Goal: Answer question/provide support: Share knowledge or assist other users

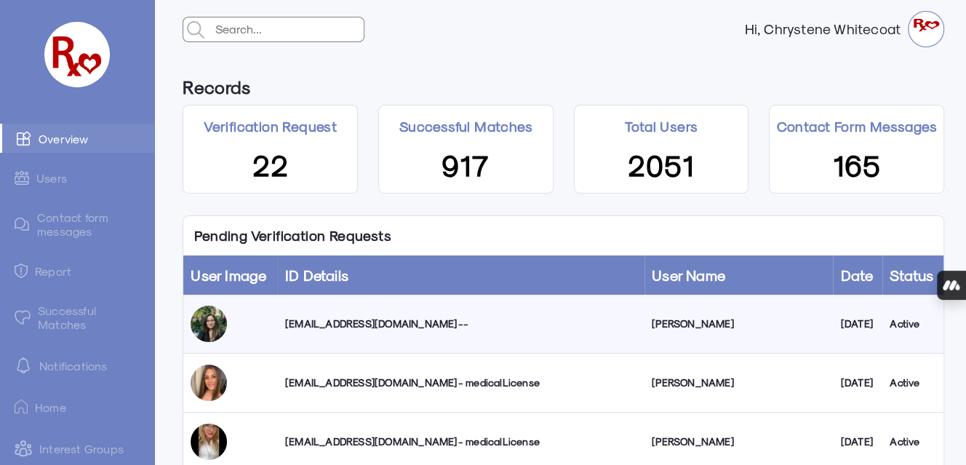
click at [332, 324] on div "[EMAIL_ADDRESS][DOMAIN_NAME] --" at bounding box center [461, 323] width 352 height 15
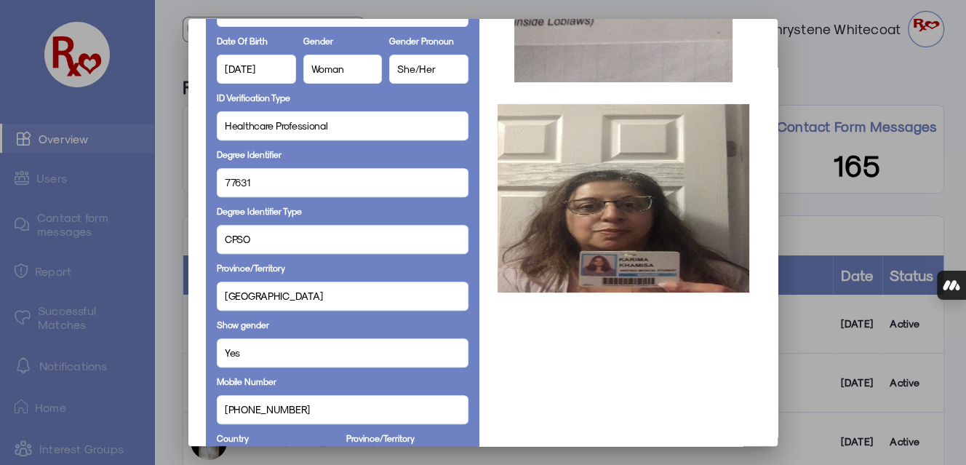
scroll to position [291, 0]
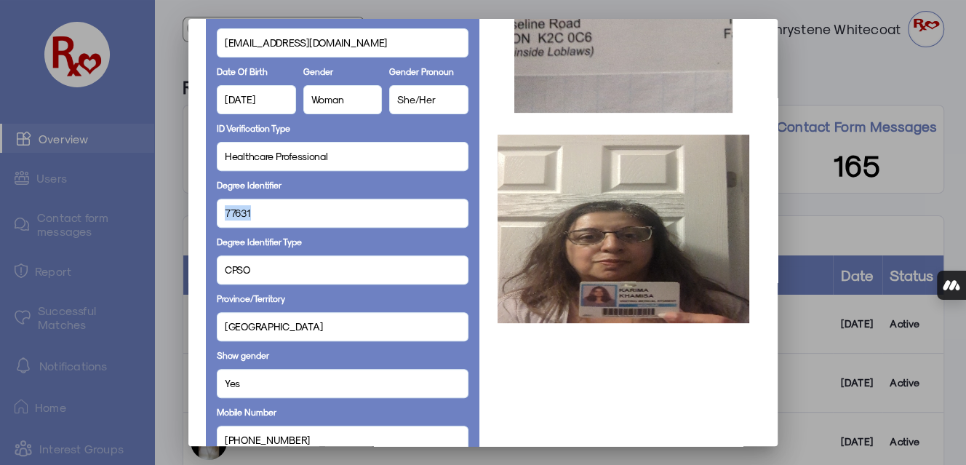
drag, startPoint x: 242, startPoint y: 212, endPoint x: 207, endPoint y: 215, distance: 35.0
click at [207, 215] on div "Full Name [PERSON_NAME] Display Name [PERSON_NAME] [PERSON_NAME][EMAIL_ADDRESS]…" at bounding box center [343, 440] width 274 height 1237
copy span "77631"
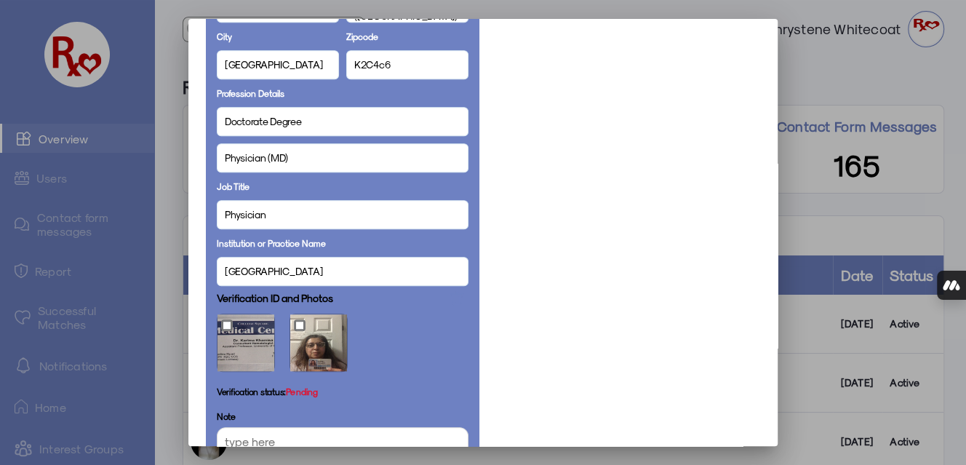
scroll to position [974, 0]
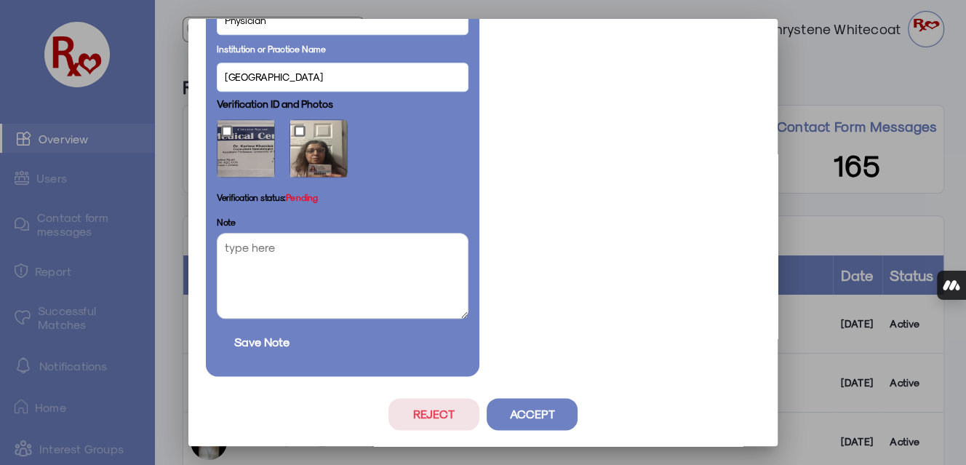
click at [514, 412] on button "Accept" at bounding box center [532, 414] width 91 height 32
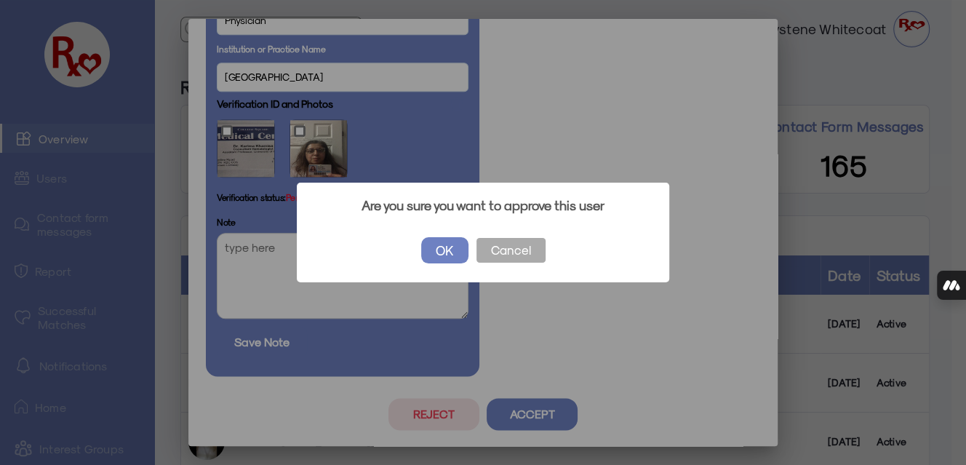
click at [456, 250] on button "OK" at bounding box center [444, 250] width 47 height 26
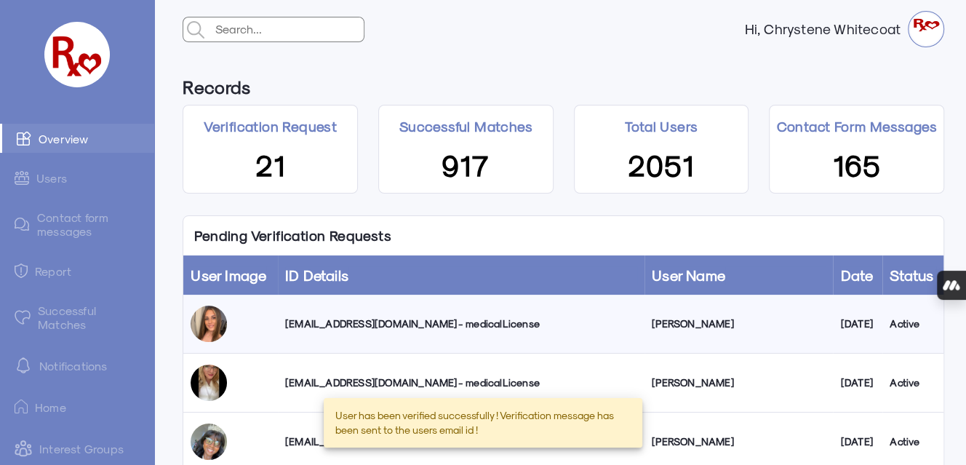
click at [48, 177] on link "Users" at bounding box center [77, 178] width 154 height 28
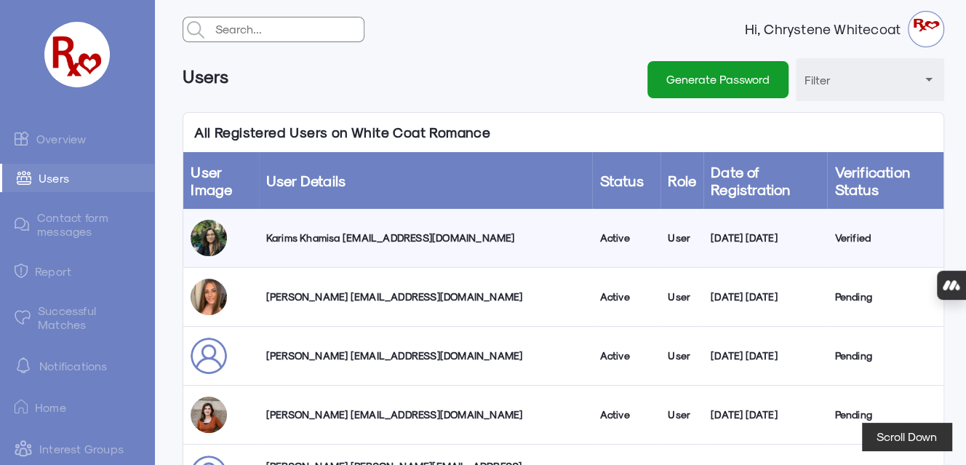
click at [403, 239] on div "Karims Khamisa [EMAIL_ADDRESS][DOMAIN_NAME]" at bounding box center [425, 238] width 319 height 15
select select "true"
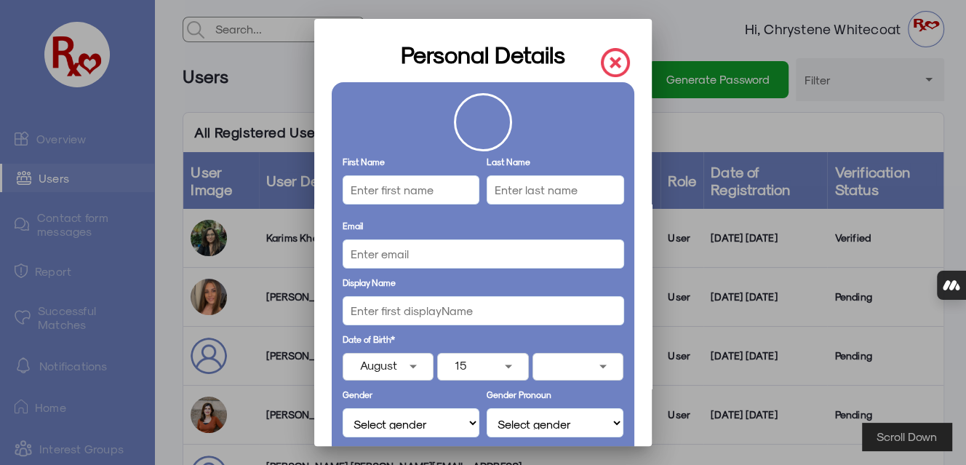
type input "Karims"
type input "Khamisa"
type input "[EMAIL_ADDRESS][DOMAIN_NAME]"
type "[PERSON_NAME]"
select select "Woman"
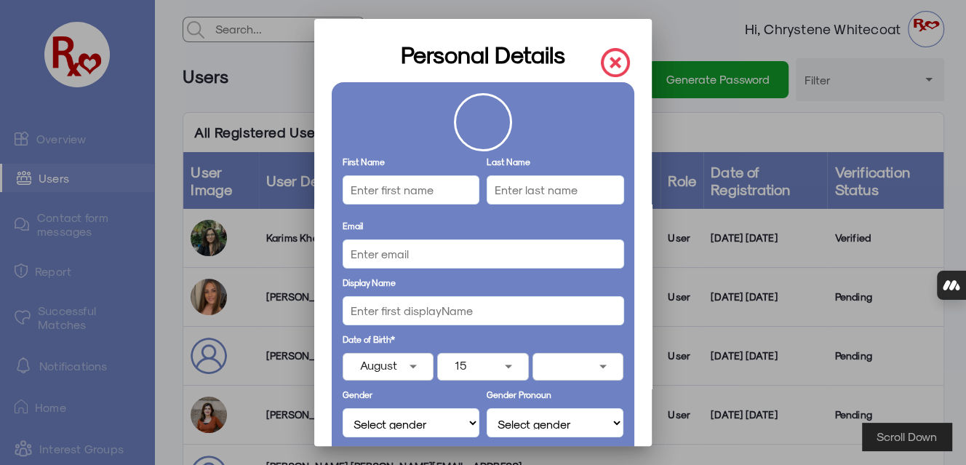
select select "She/Her"
select select "User"
type input "[PHONE_NUMBER]"
select select "[GEOGRAPHIC_DATA]"
type input "[GEOGRAPHIC_DATA], ([GEOGRAPHIC_DATA])"
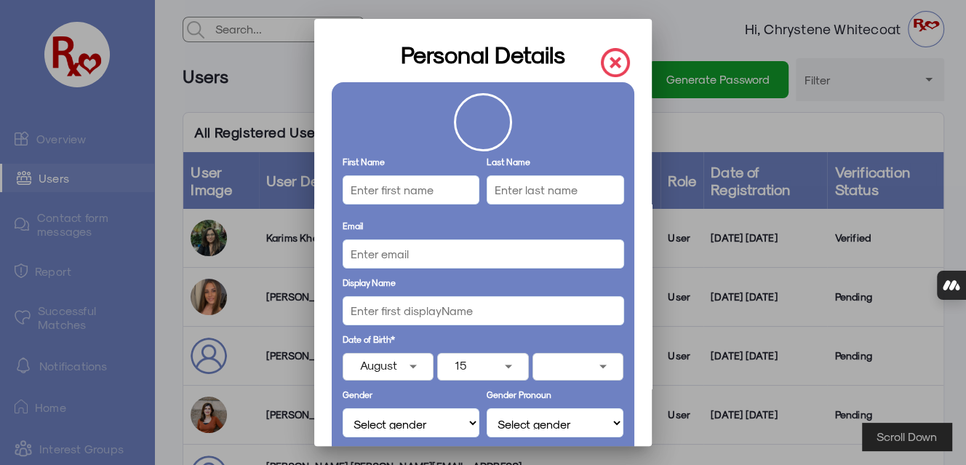
type input "[GEOGRAPHIC_DATA]"
type input "K2C4c6"
select select "Doctorate Degree"
type input "Physician"
type input "[GEOGRAPHIC_DATA]"
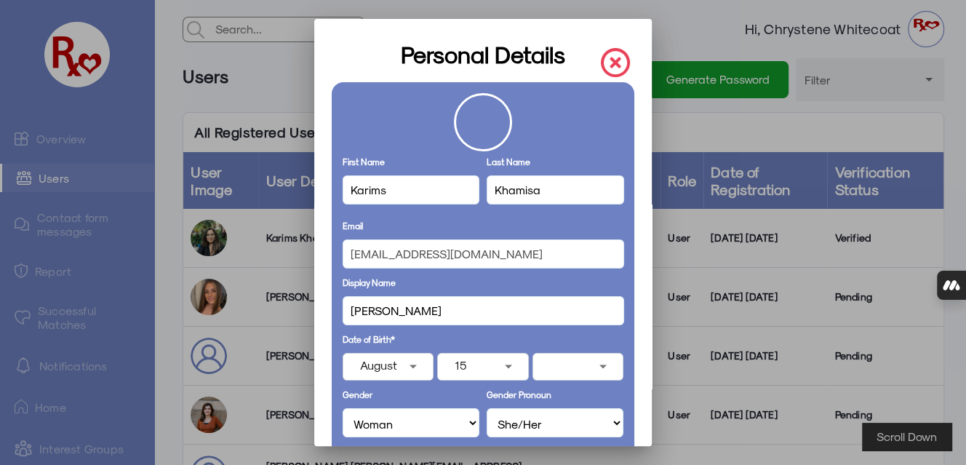
select select "Physician (MD)"
click at [389, 193] on input "Karims" at bounding box center [411, 189] width 137 height 29
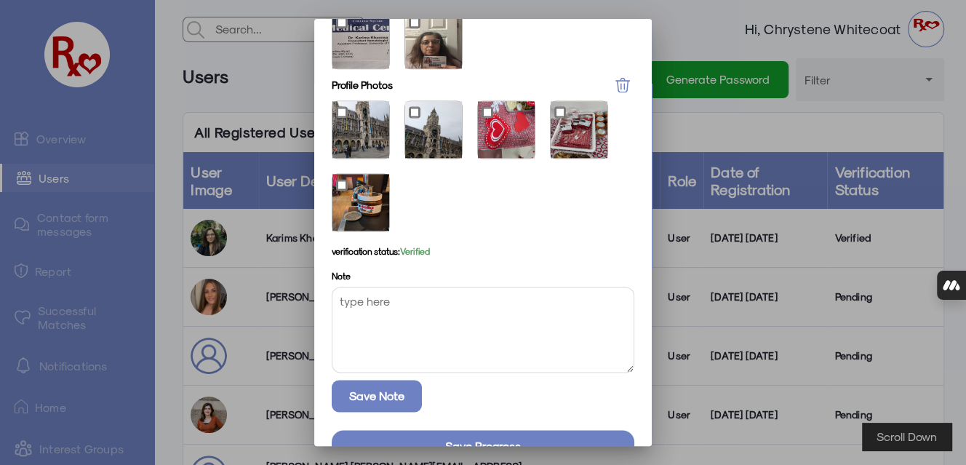
scroll to position [1261, 0]
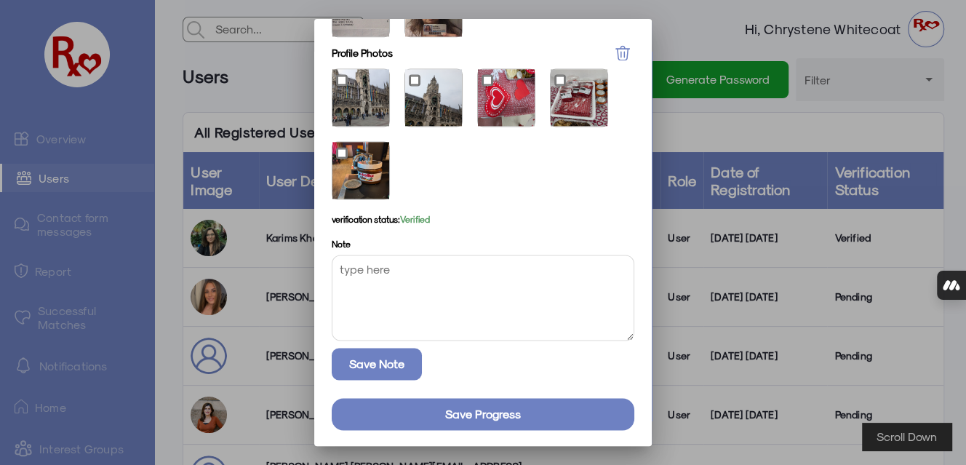
type input "Karima"
click at [450, 416] on button "Save progress" at bounding box center [483, 414] width 303 height 32
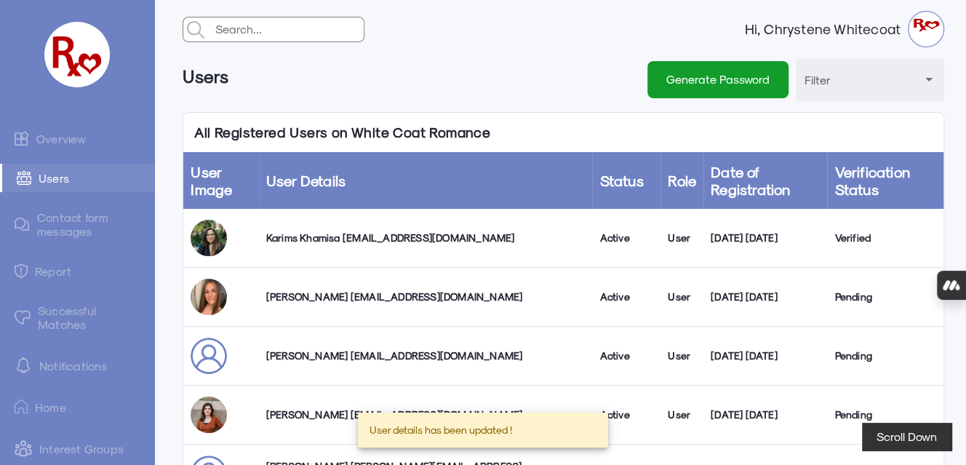
click at [318, 238] on div "Karims Khamisa [EMAIL_ADDRESS][DOMAIN_NAME]" at bounding box center [425, 238] width 319 height 15
select select "true"
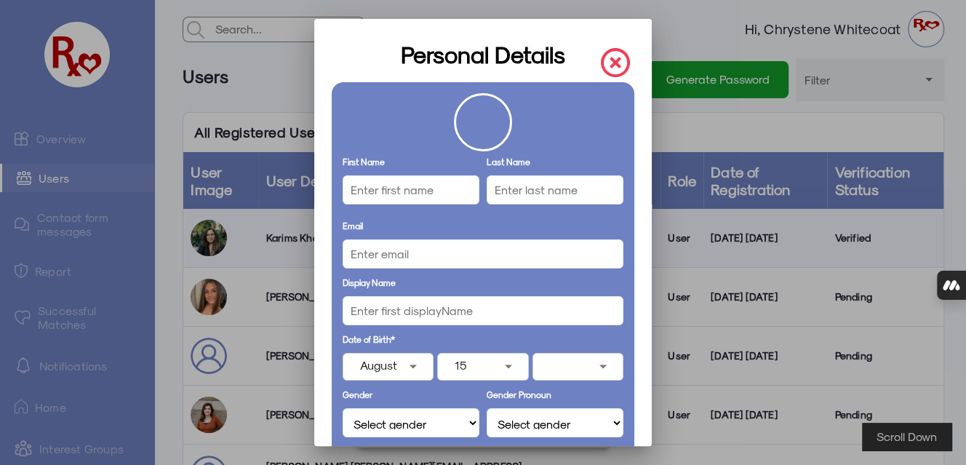
type input "Karima"
type input "Khamisa"
type input "[EMAIL_ADDRESS][DOMAIN_NAME]"
type "[PERSON_NAME]"
select select "Woman"
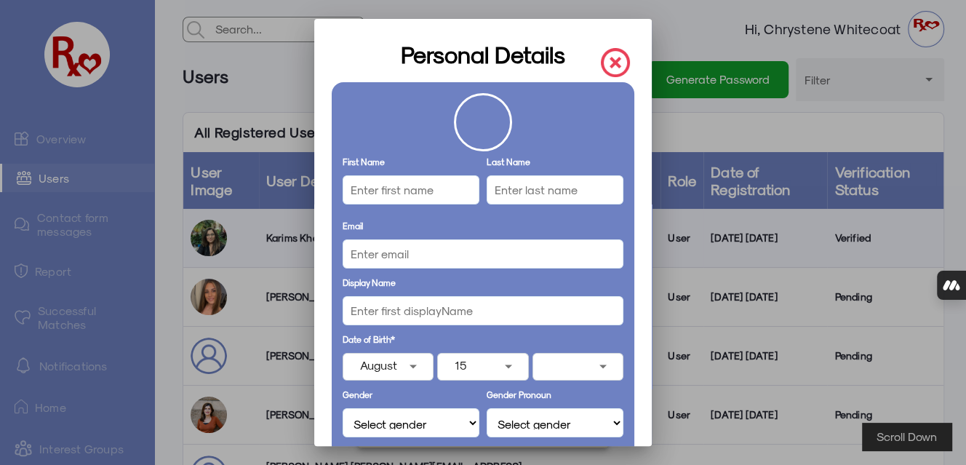
select select "She/Her"
select select "User"
type input "[PHONE_NUMBER]"
select select "[GEOGRAPHIC_DATA]"
type input "[GEOGRAPHIC_DATA], ([GEOGRAPHIC_DATA])"
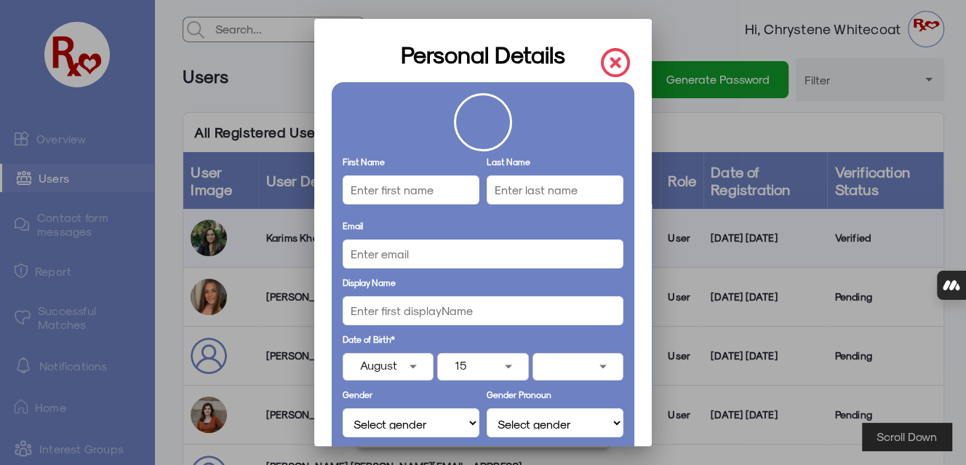
type input "[GEOGRAPHIC_DATA]"
type input "K2C4c6"
select select "Doctorate Degree"
type input "Physician"
type input "[GEOGRAPHIC_DATA]"
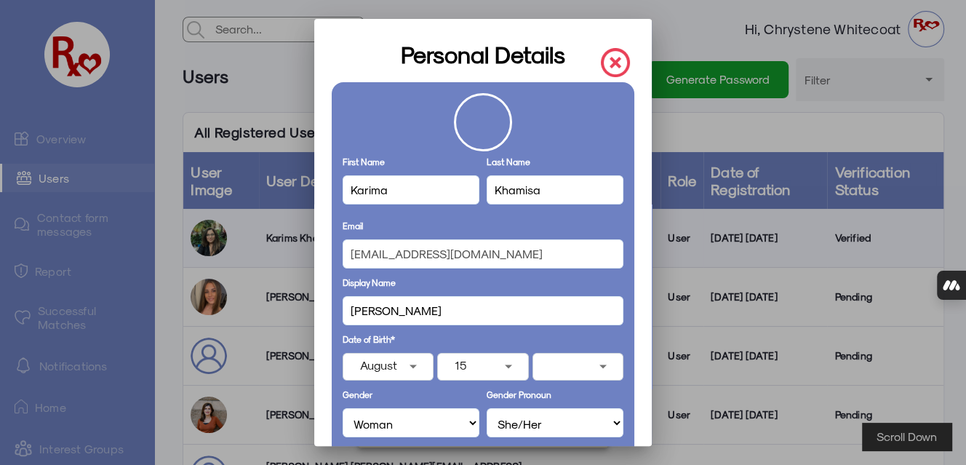
select select "Physician (MD)"
click at [610, 61] on img at bounding box center [615, 62] width 29 height 29
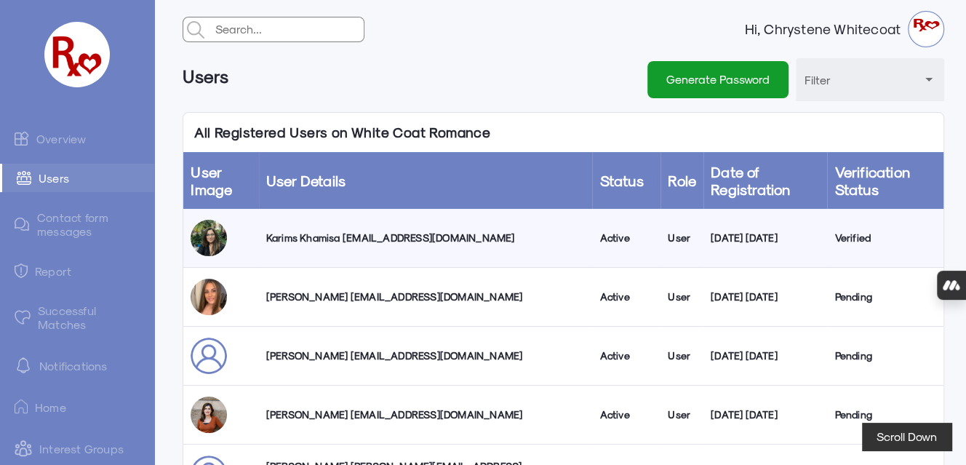
click at [386, 239] on div "Karims Khamisa [EMAIL_ADDRESS][DOMAIN_NAME]" at bounding box center [425, 238] width 319 height 15
select select "true"
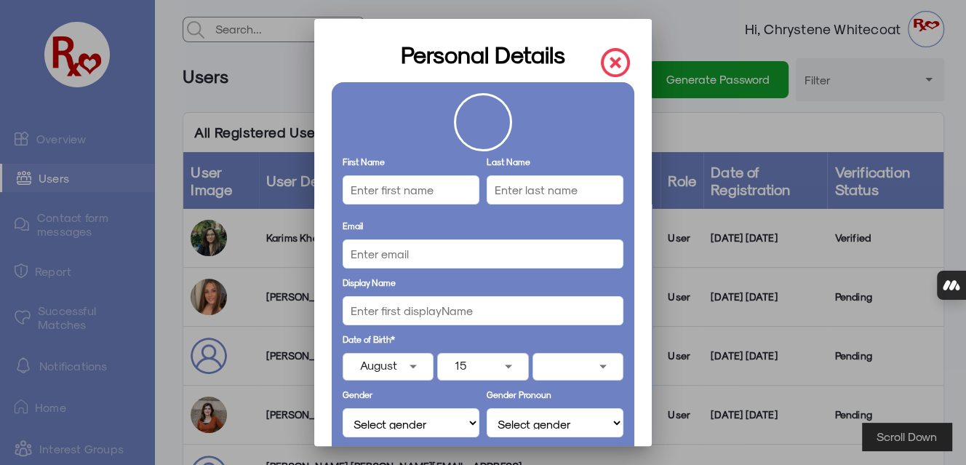
type input "Karima"
type input "Khamisa"
type input "[EMAIL_ADDRESS][DOMAIN_NAME]"
type "[PERSON_NAME]"
select select "Woman"
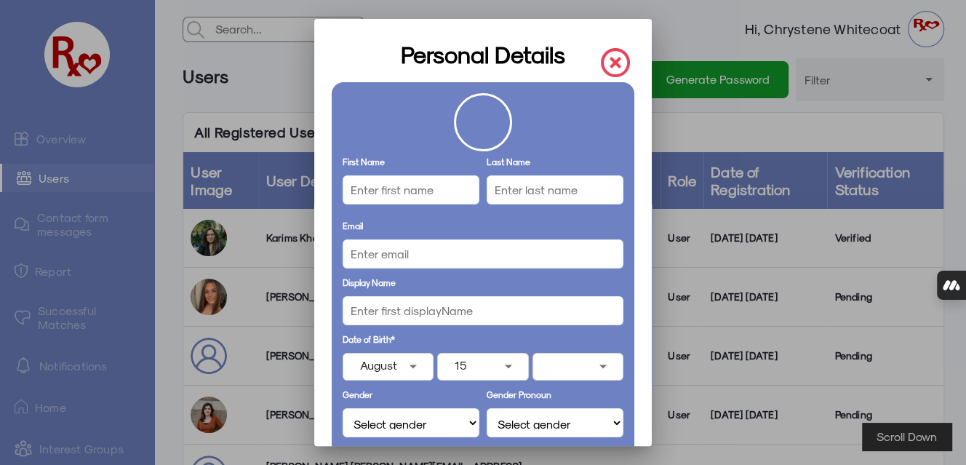
select select "She/Her"
select select "User"
type input "[PHONE_NUMBER]"
select select "[GEOGRAPHIC_DATA]"
type input "[GEOGRAPHIC_DATA], ([GEOGRAPHIC_DATA])"
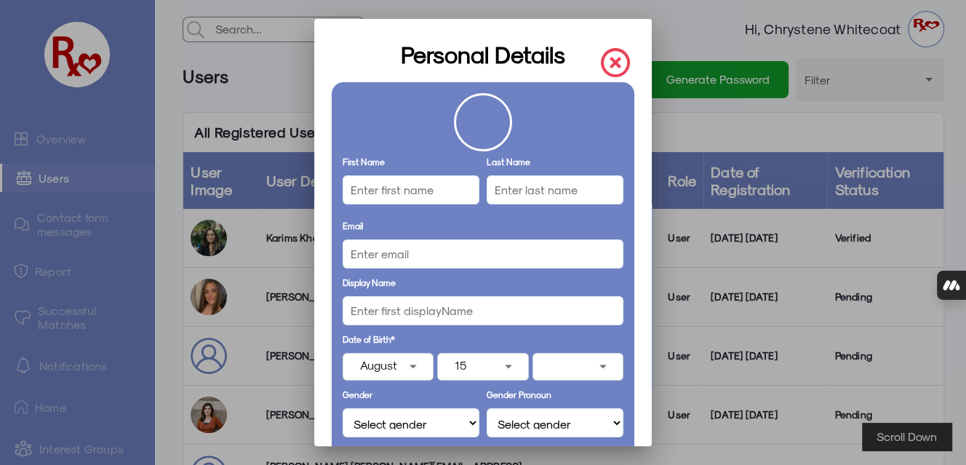
type input "[GEOGRAPHIC_DATA]"
type input "K2C4c6"
select select "Doctorate Degree"
type input "Physician"
type input "[GEOGRAPHIC_DATA]"
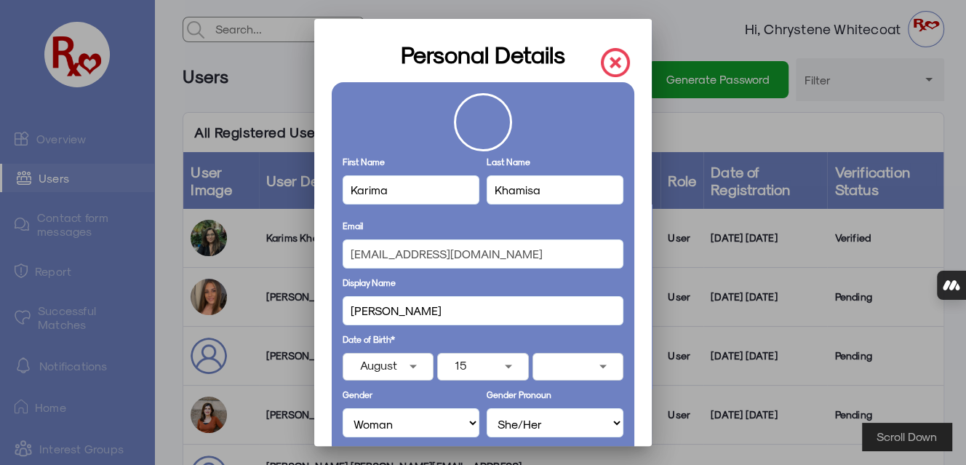
select select "Physician (MD)"
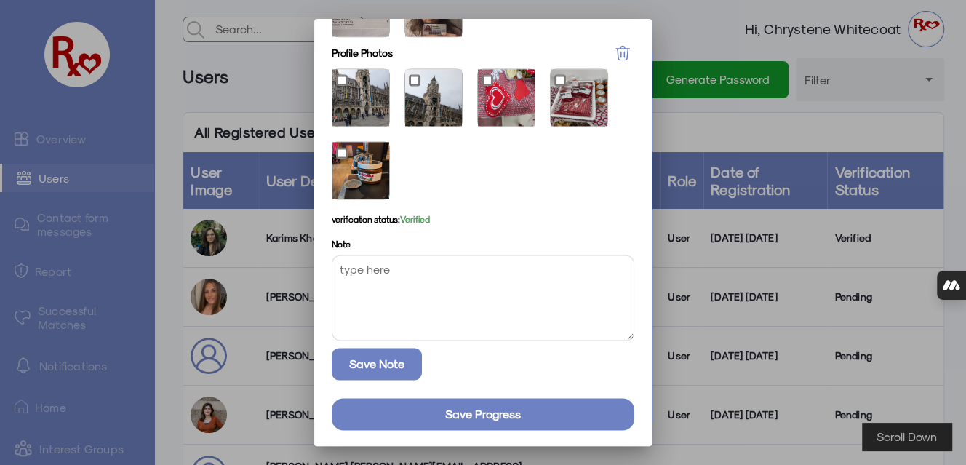
click at [446, 272] on textarea at bounding box center [483, 298] width 303 height 86
type textarea "updated first name from [PERSON_NAME] to [PERSON_NAME]"
click at [342, 358] on button "Save Note" at bounding box center [377, 364] width 90 height 32
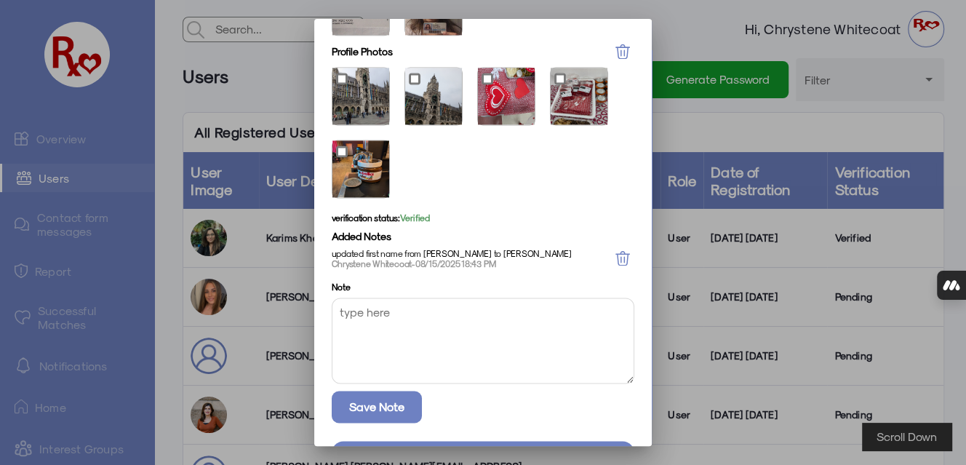
scroll to position [1306, 0]
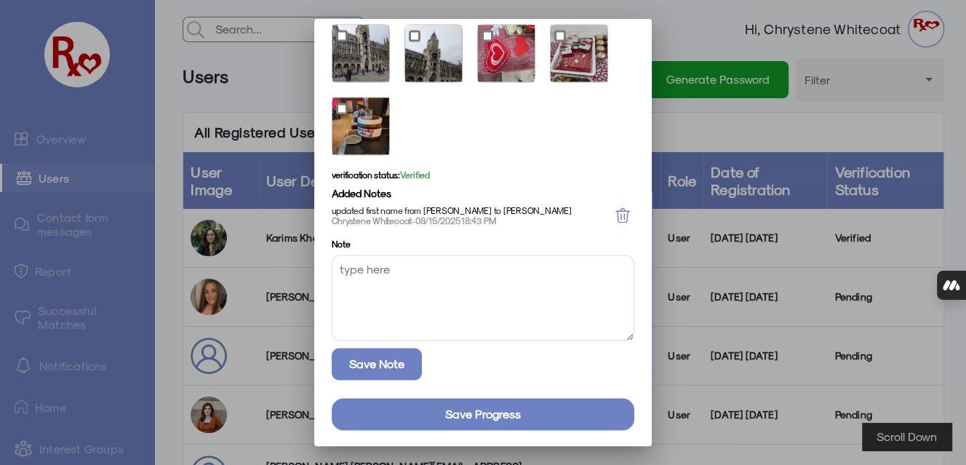
click at [508, 418] on button "Save progress" at bounding box center [483, 414] width 303 height 32
click at [506, 407] on button "Save progress" at bounding box center [483, 414] width 303 height 32
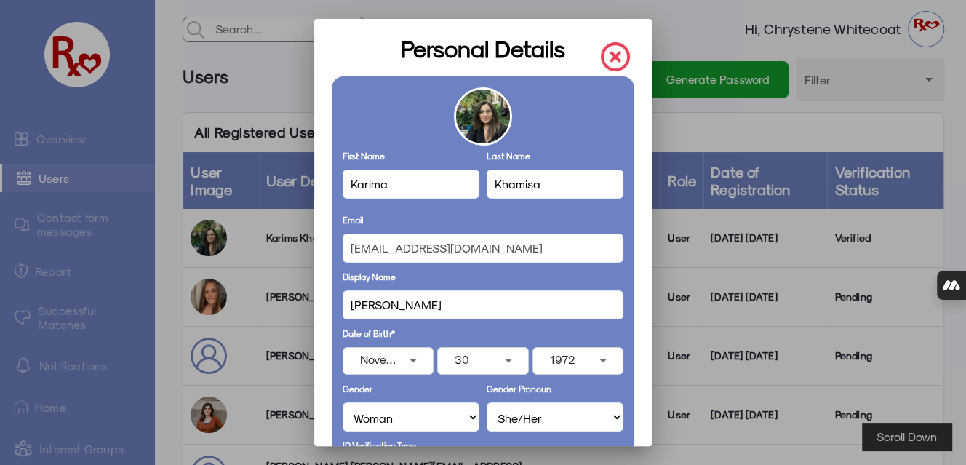
scroll to position [0, 0]
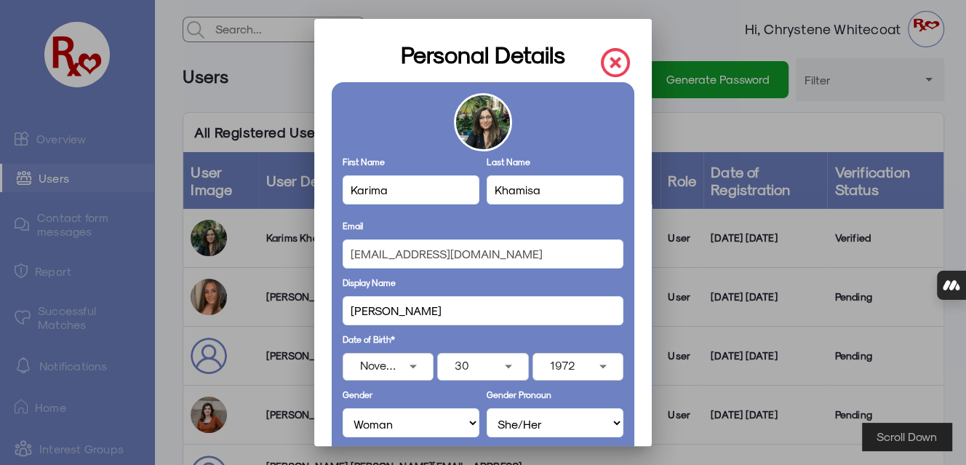
click at [606, 55] on img at bounding box center [615, 62] width 29 height 29
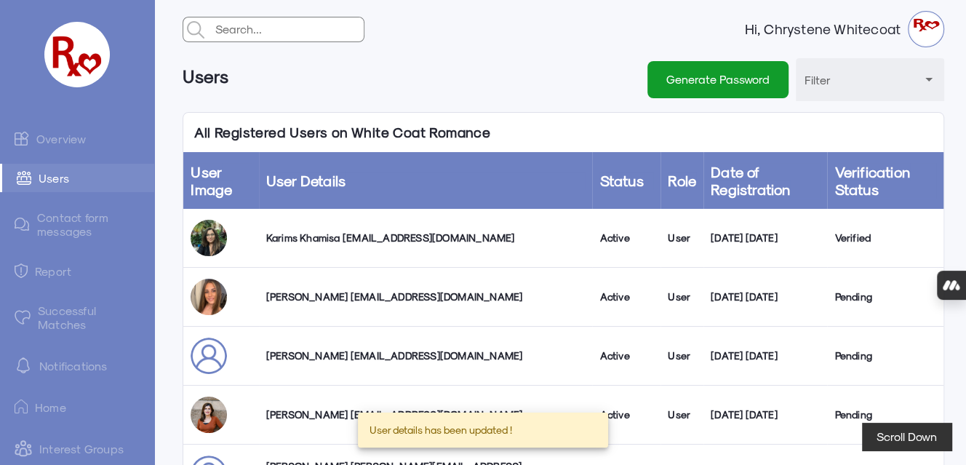
click at [48, 140] on link "Overview" at bounding box center [77, 138] width 154 height 29
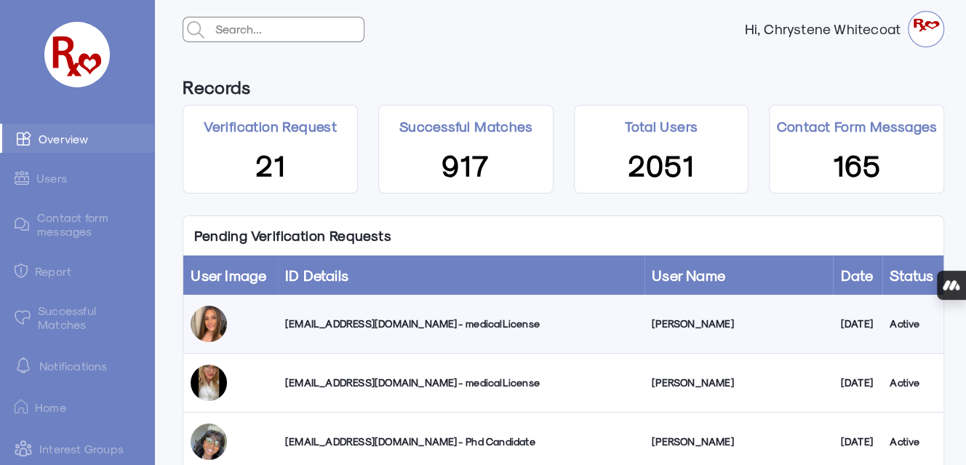
click at [337, 322] on div "[EMAIL_ADDRESS][DOMAIN_NAME] - medicalLicense" at bounding box center [461, 323] width 352 height 15
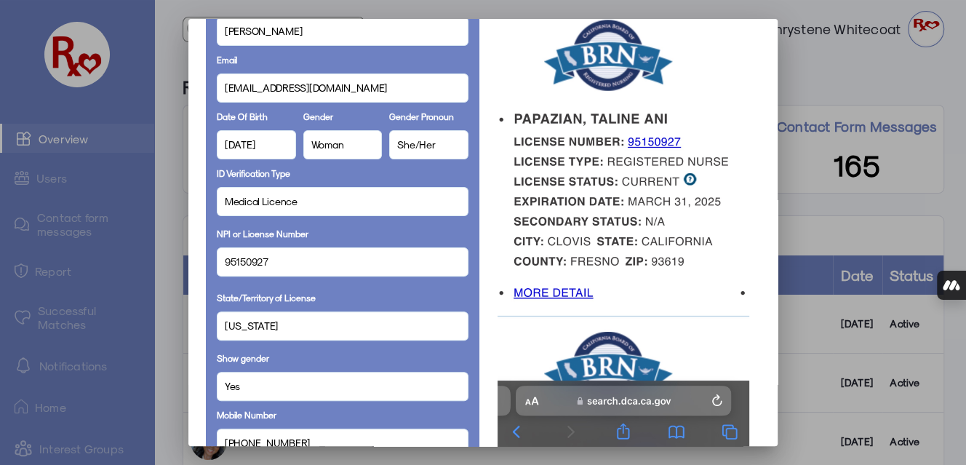
scroll to position [193, 0]
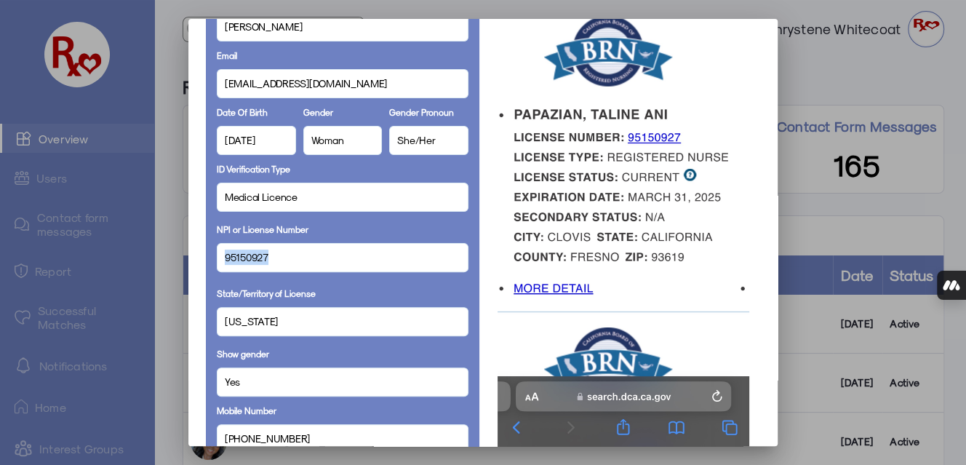
drag, startPoint x: 269, startPoint y: 255, endPoint x: 236, endPoint y: 255, distance: 33.5
copy span "95150927"
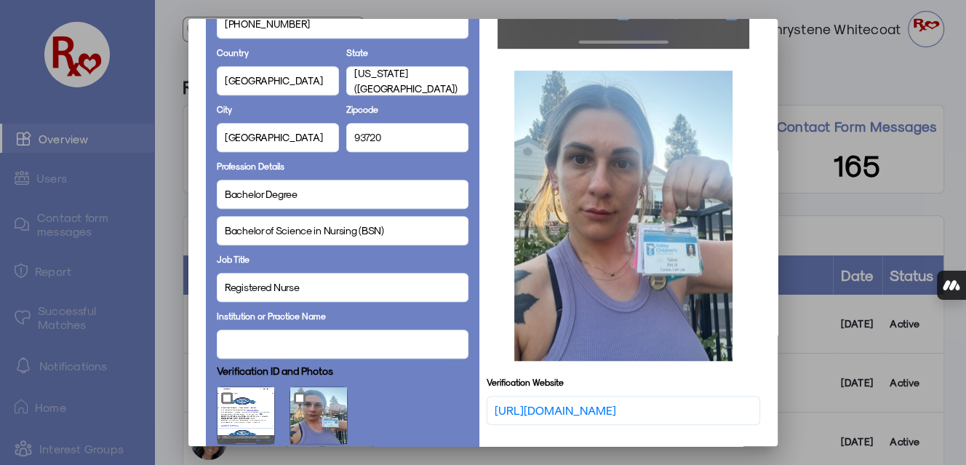
scroll to position [875, 0]
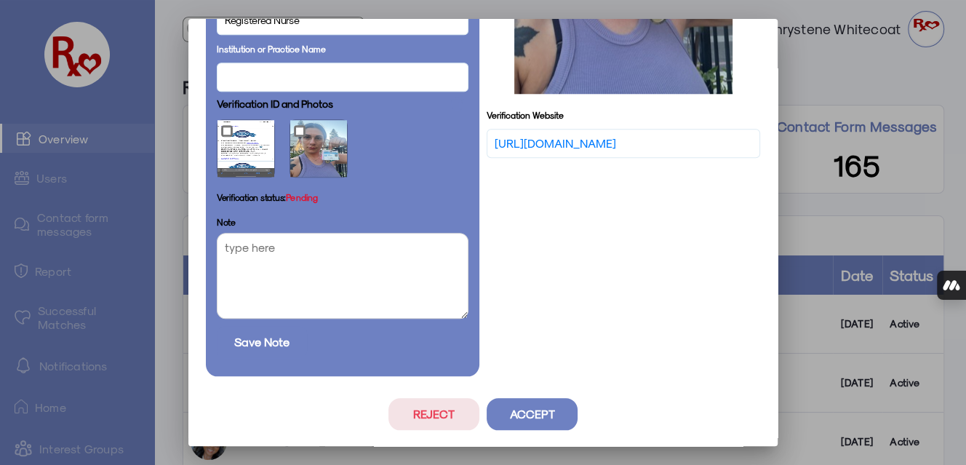
click at [506, 409] on button "Accept" at bounding box center [532, 414] width 91 height 32
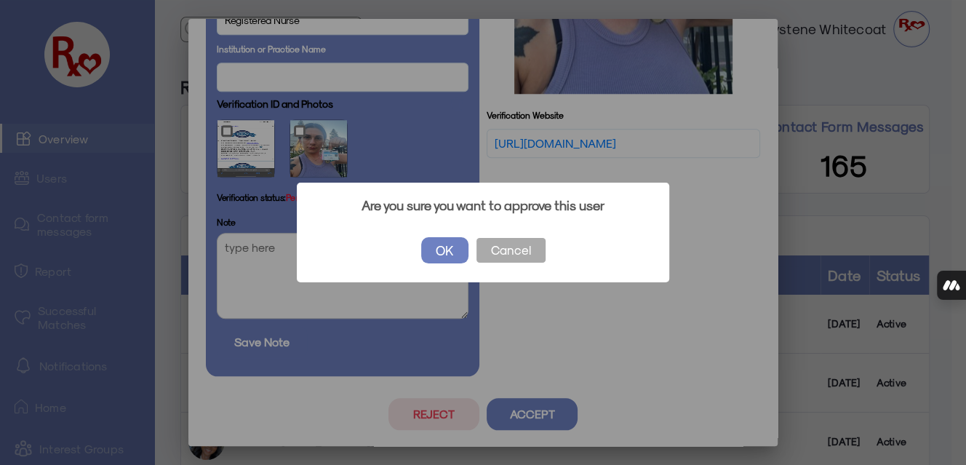
click at [437, 247] on button "OK" at bounding box center [444, 250] width 47 height 26
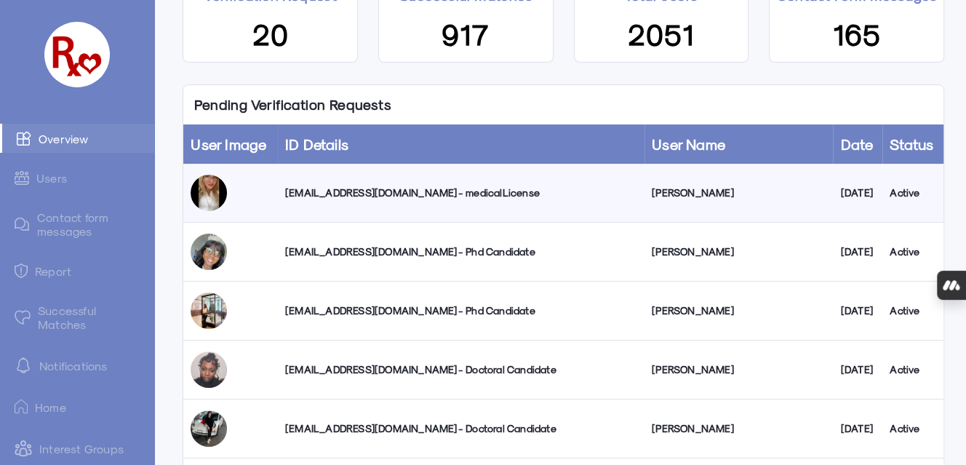
scroll to position [97, 0]
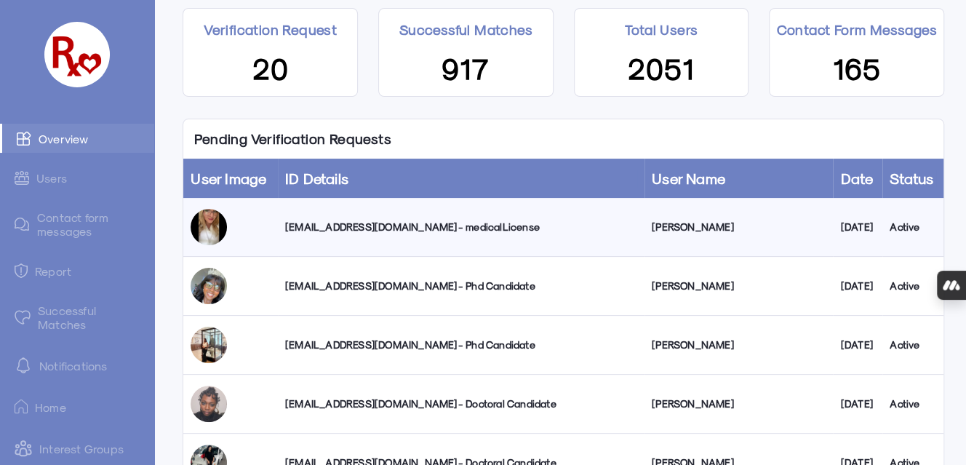
click at [357, 224] on div "[EMAIL_ADDRESS][DOMAIN_NAME] - medicalLicense" at bounding box center [461, 227] width 352 height 15
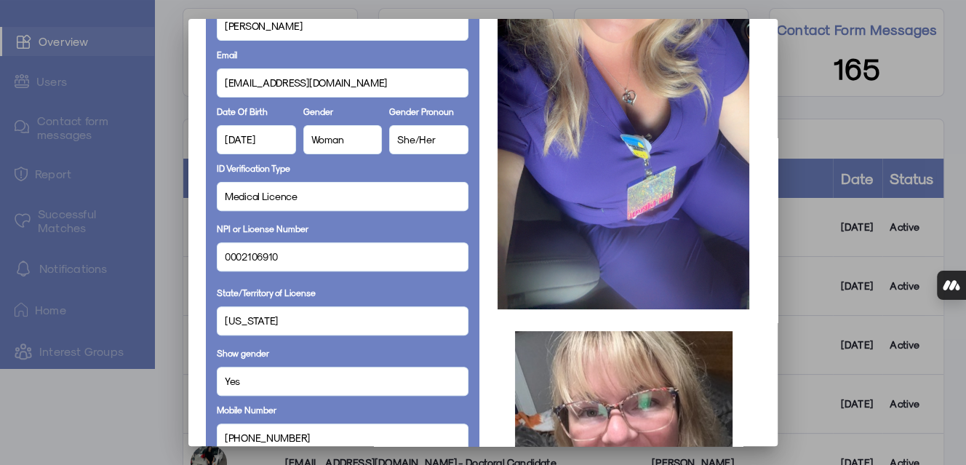
scroll to position [156, 0]
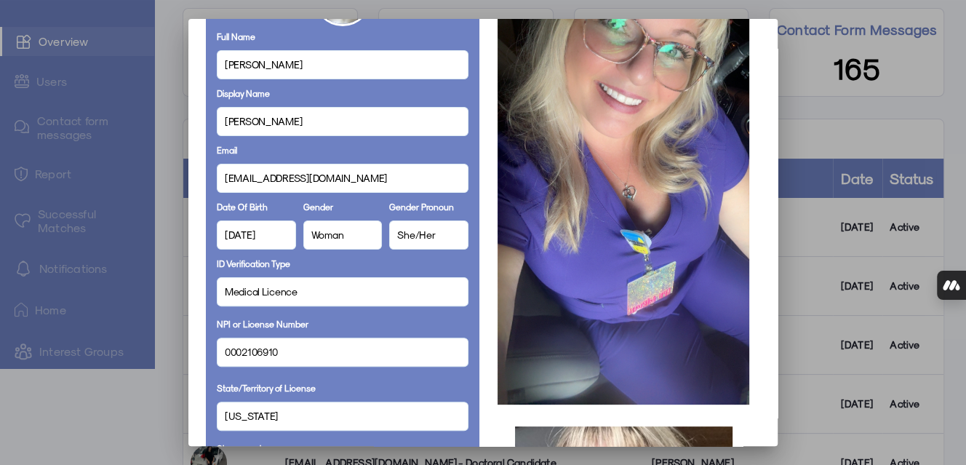
click at [274, 349] on span "0002106910" at bounding box center [251, 351] width 53 height 15
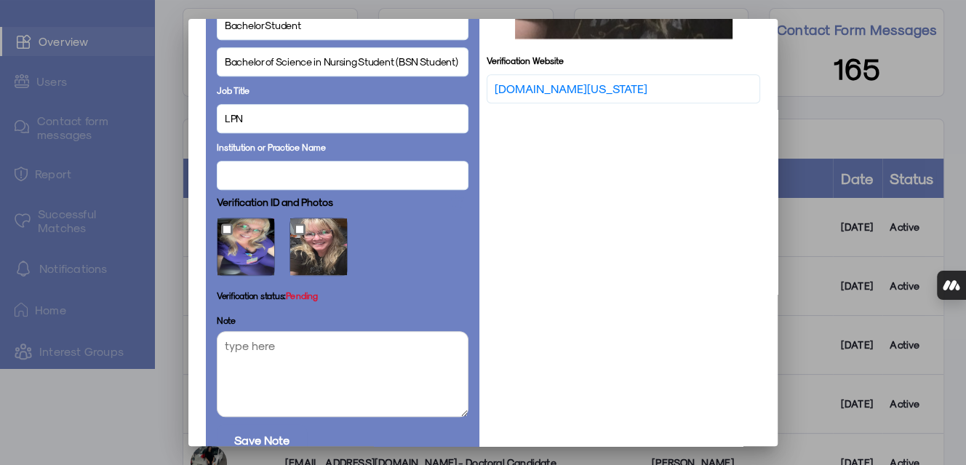
scroll to position [932, 0]
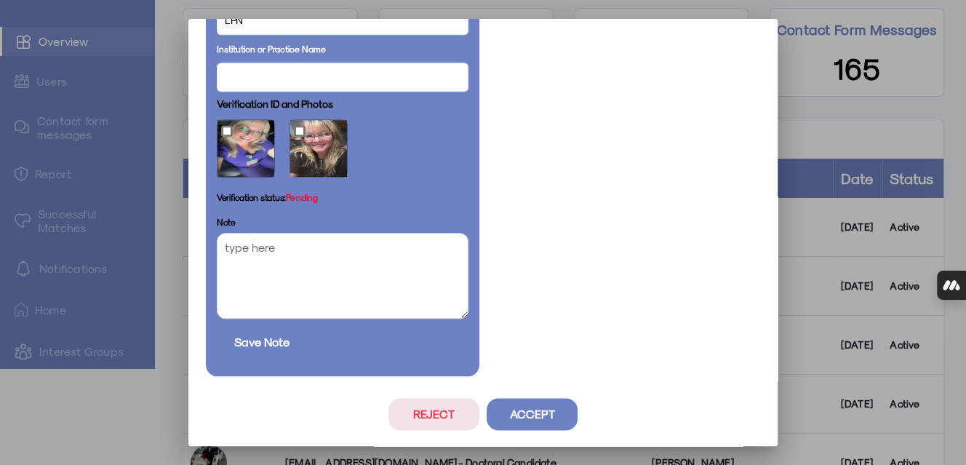
click at [416, 414] on button "Reject" at bounding box center [433, 414] width 91 height 32
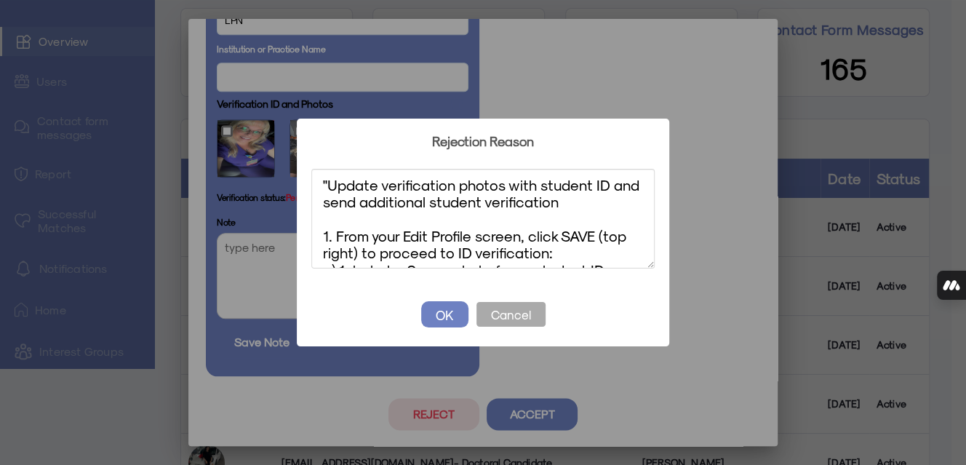
scroll to position [0, 0]
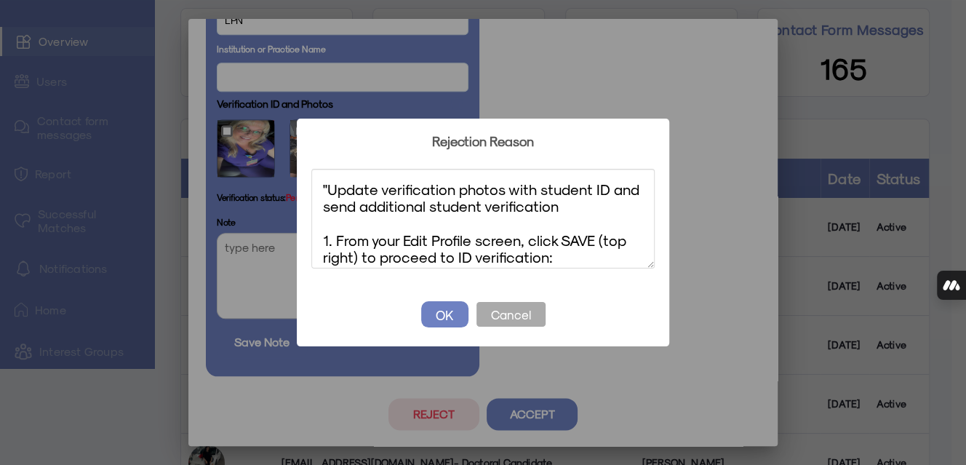
click at [328, 188] on textarea ""Update verification photos with student ID and send additional student verific…" at bounding box center [482, 219] width 343 height 100
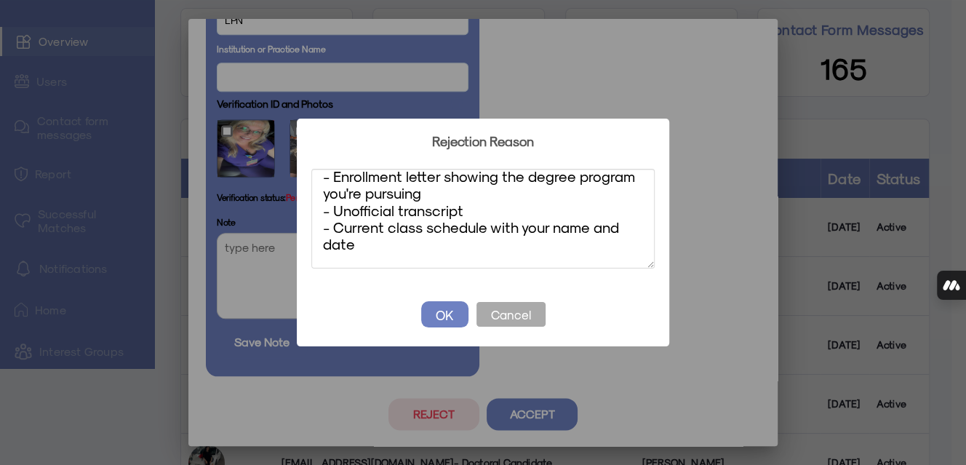
scroll to position [204, 0]
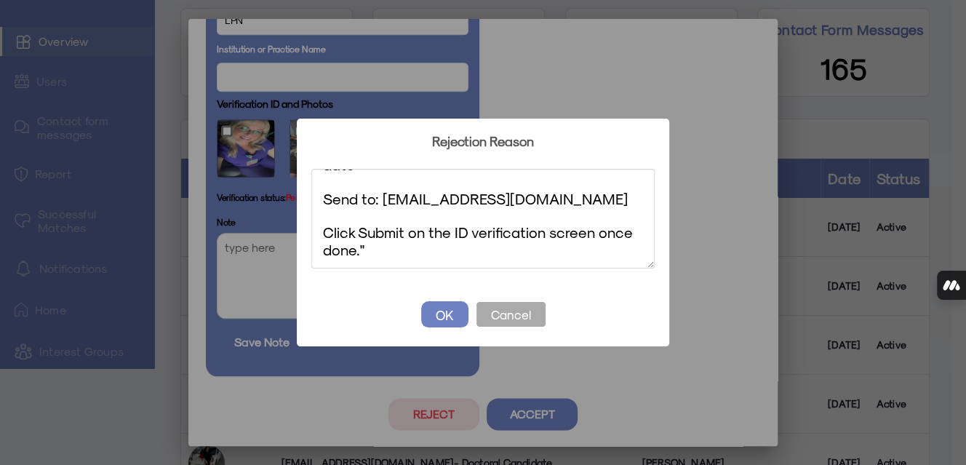
click at [364, 245] on textarea "Update verification photos with student ID and send additional student verifica…" at bounding box center [482, 219] width 343 height 100
type textarea "Update verification photos with student ID and send additional student verifica…"
click at [438, 316] on button "OK" at bounding box center [444, 314] width 47 height 26
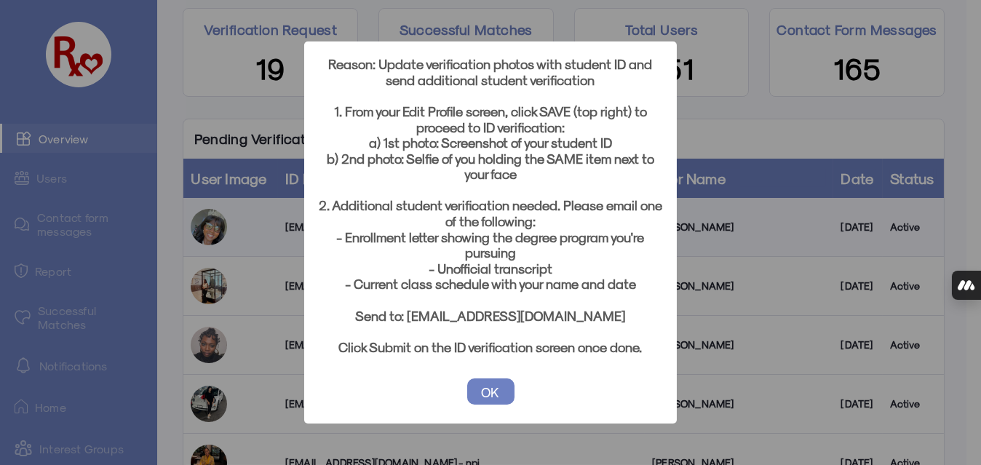
click at [491, 390] on button "OK" at bounding box center [490, 391] width 47 height 26
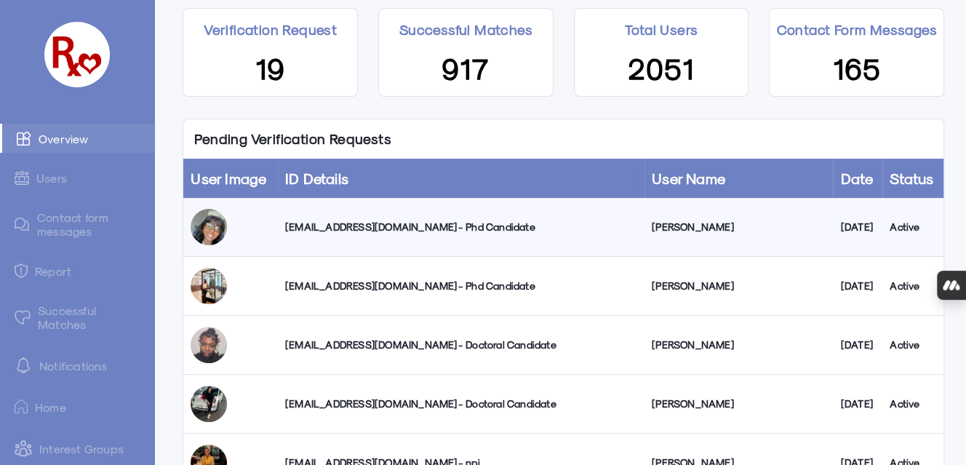
click at [48, 180] on link "Users" at bounding box center [77, 178] width 154 height 28
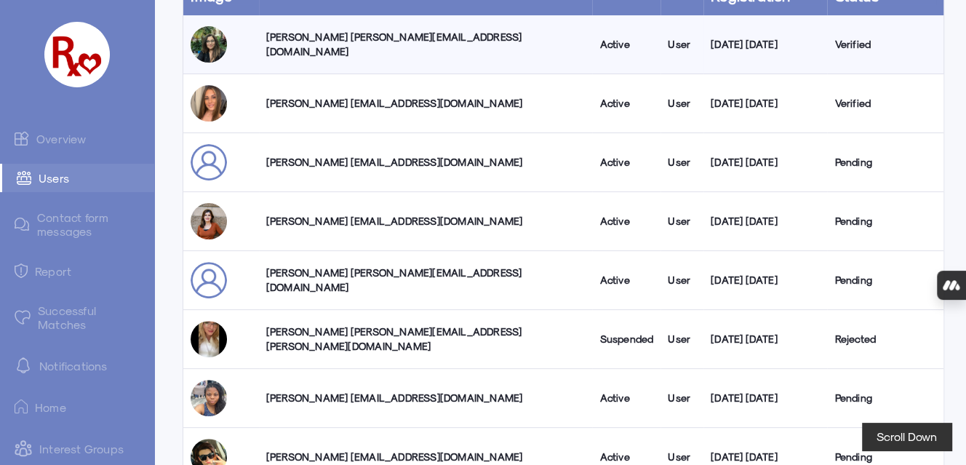
click at [399, 342] on div "[PERSON_NAME] [PERSON_NAME][EMAIL_ADDRESS][PERSON_NAME][DOMAIN_NAME]" at bounding box center [425, 338] width 319 height 29
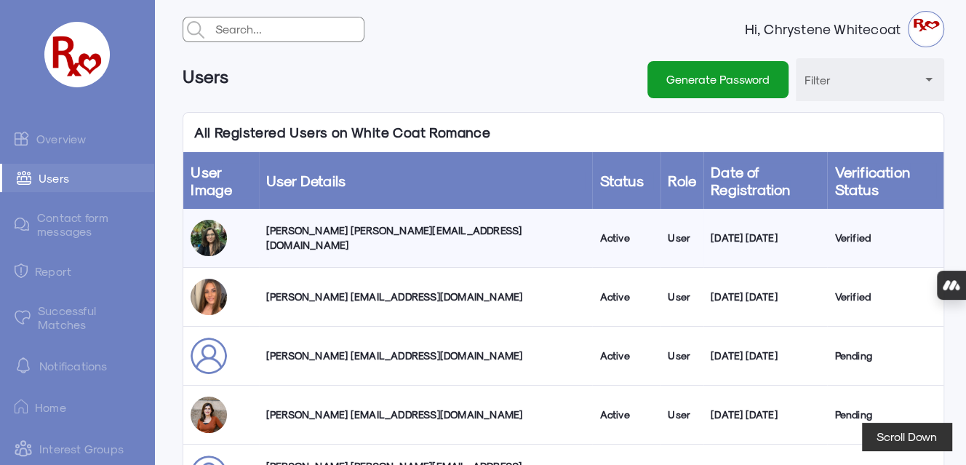
select select "true"
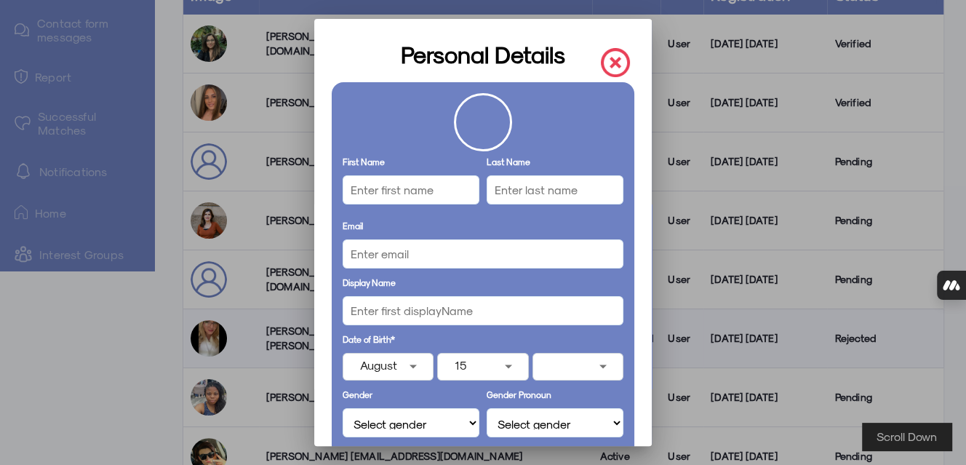
type input "[PERSON_NAME]"
type input "Childress"
type input "[EMAIL_ADDRESS][DOMAIN_NAME]"
type "[PERSON_NAME]"
select select "Woman"
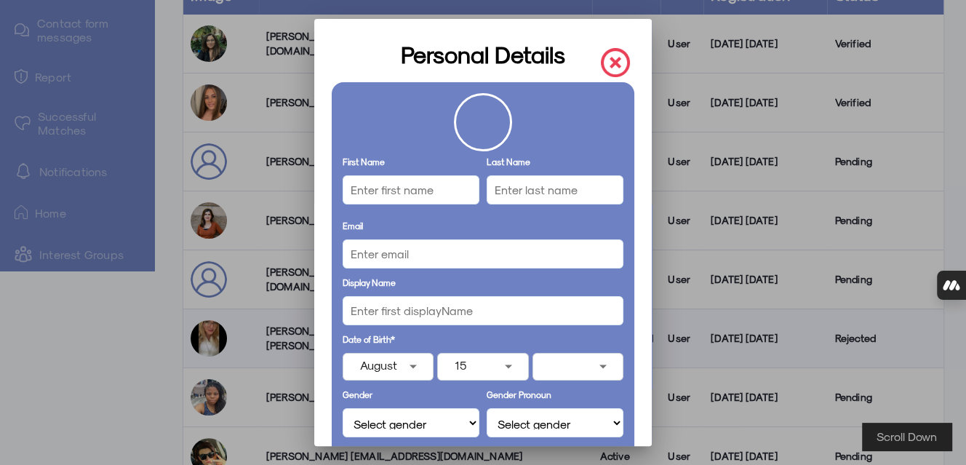
select select "She/Her"
select select "User"
type input "[PHONE_NUMBER]"
select select "[GEOGRAPHIC_DATA]"
type input "[US_STATE] ([GEOGRAPHIC_DATA])"
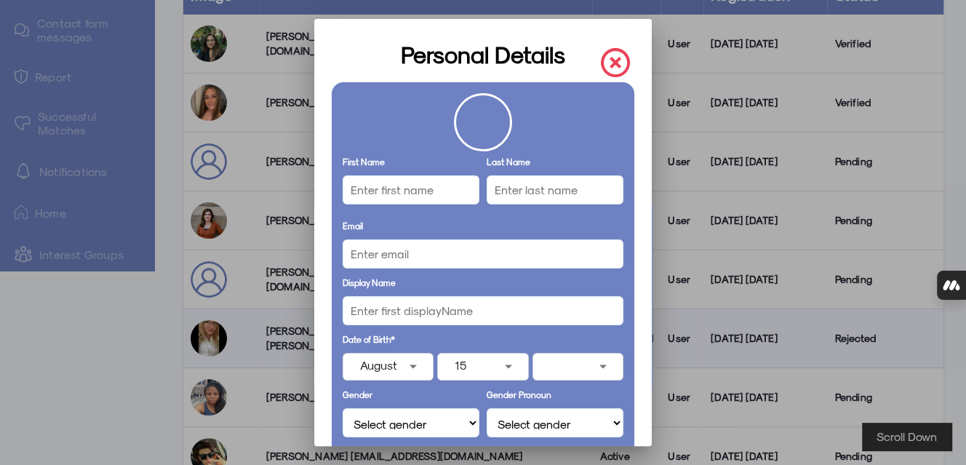
type input "[GEOGRAPHIC_DATA]"
type input "24228"
select select "Bachelor Student"
type input "LPN"
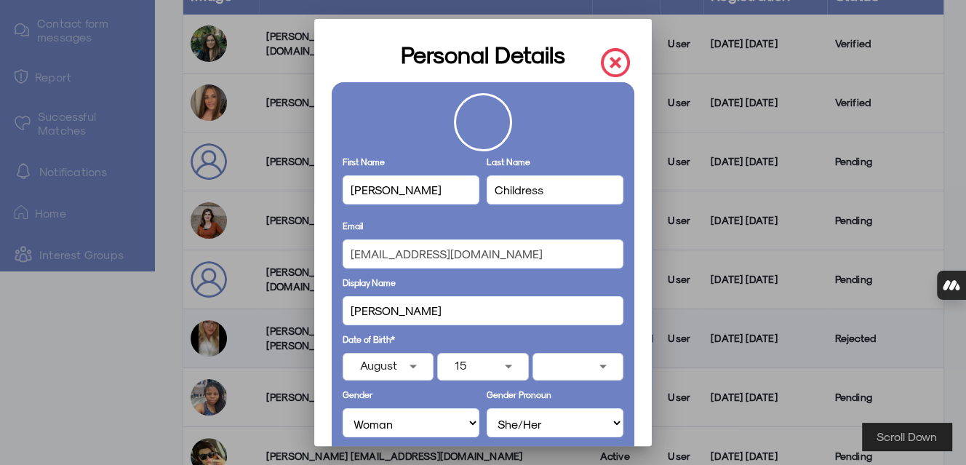
select select "Bachelor of Science in Nursing Student (BSN Student)"
click at [602, 63] on img at bounding box center [615, 62] width 29 height 29
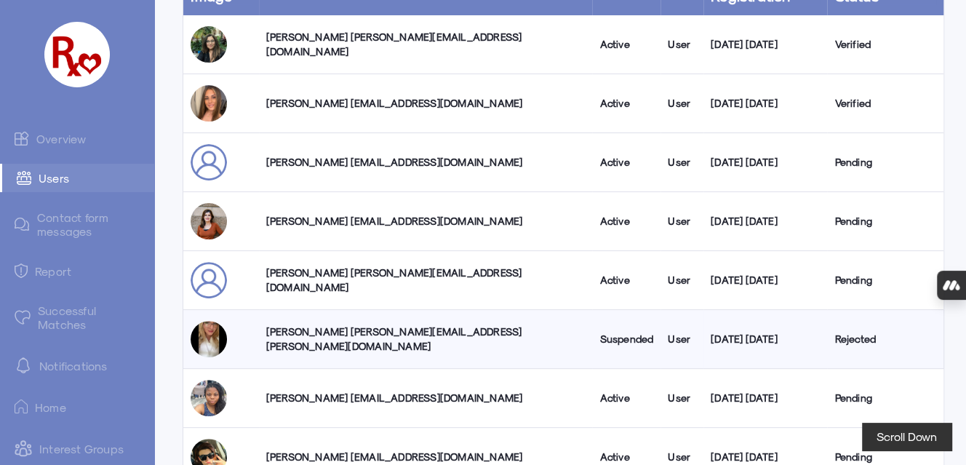
click at [57, 135] on link "Overview" at bounding box center [77, 138] width 154 height 29
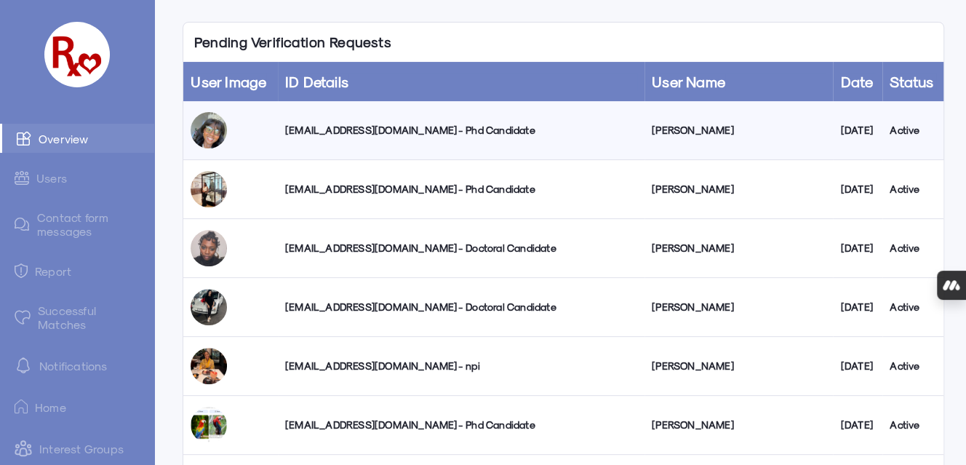
click at [363, 188] on div "[EMAIL_ADDRESS][DOMAIN_NAME] - Phd Candidate" at bounding box center [461, 189] width 352 height 15
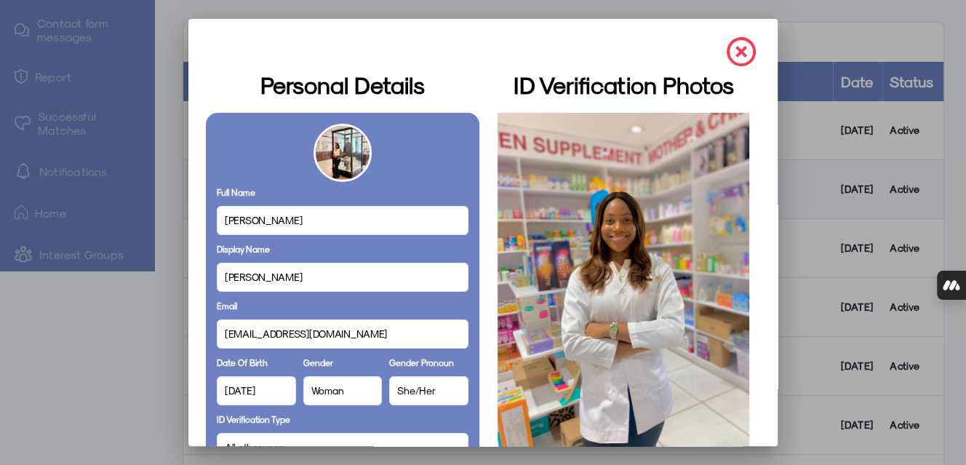
click at [728, 51] on img at bounding box center [741, 51] width 29 height 29
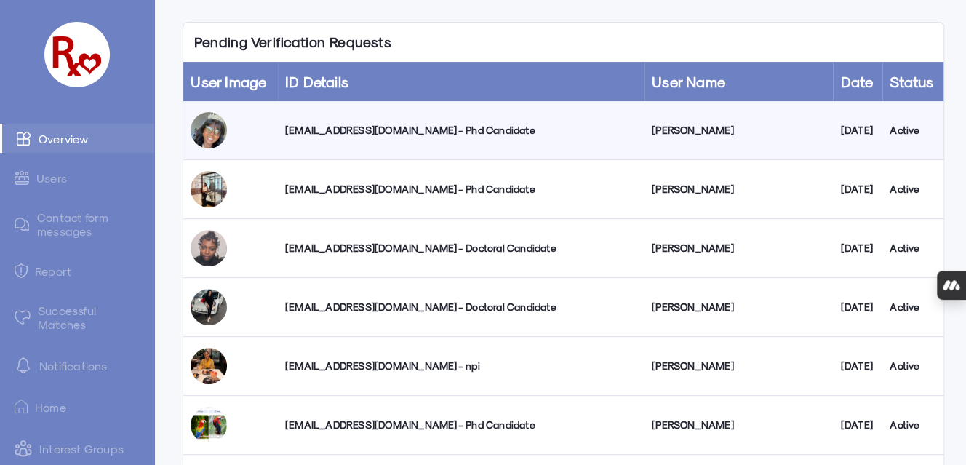
click at [340, 248] on div "[EMAIL_ADDRESS][DOMAIN_NAME] - Doctoral Candidate" at bounding box center [461, 248] width 352 height 15
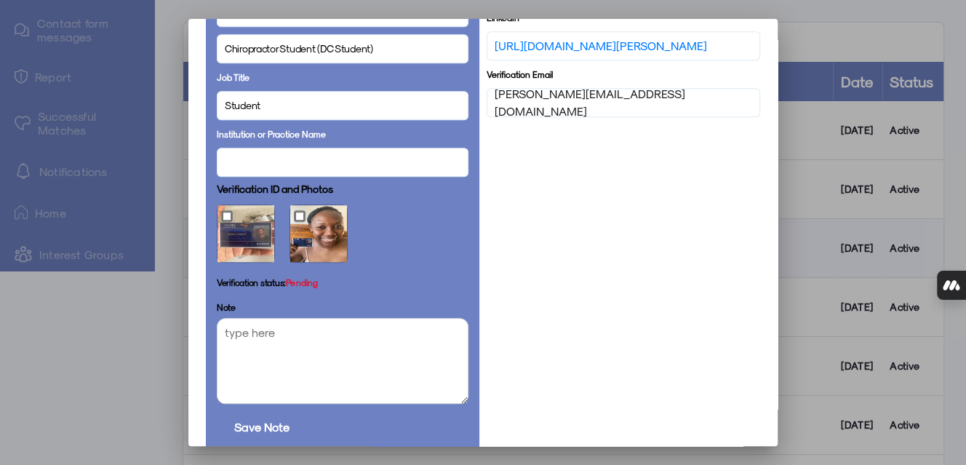
scroll to position [804, 0]
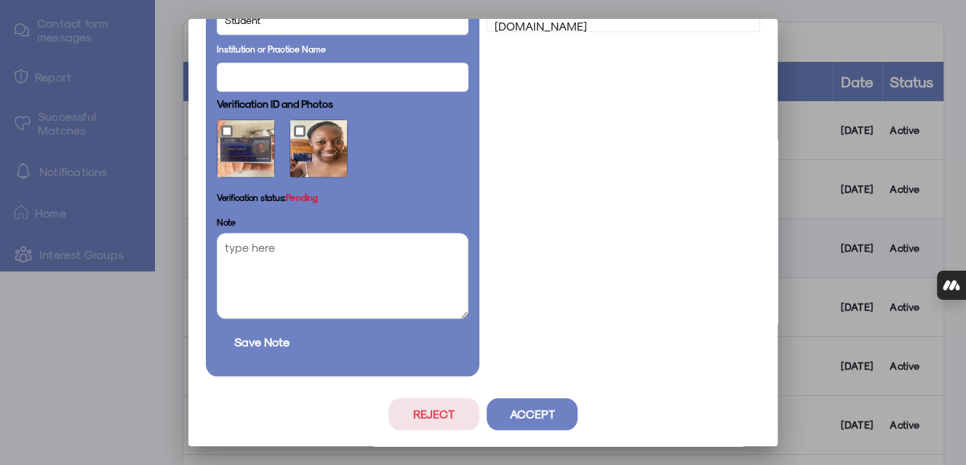
click at [423, 418] on button "Reject" at bounding box center [433, 414] width 91 height 32
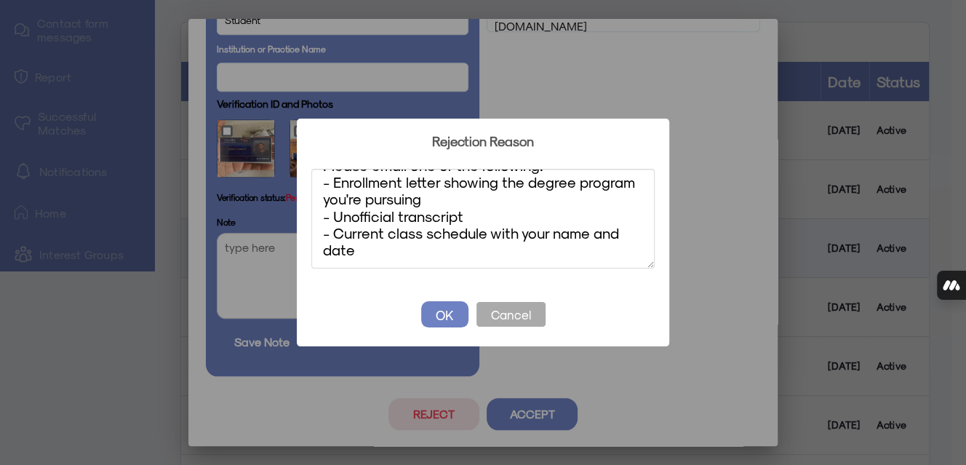
scroll to position [0, 0]
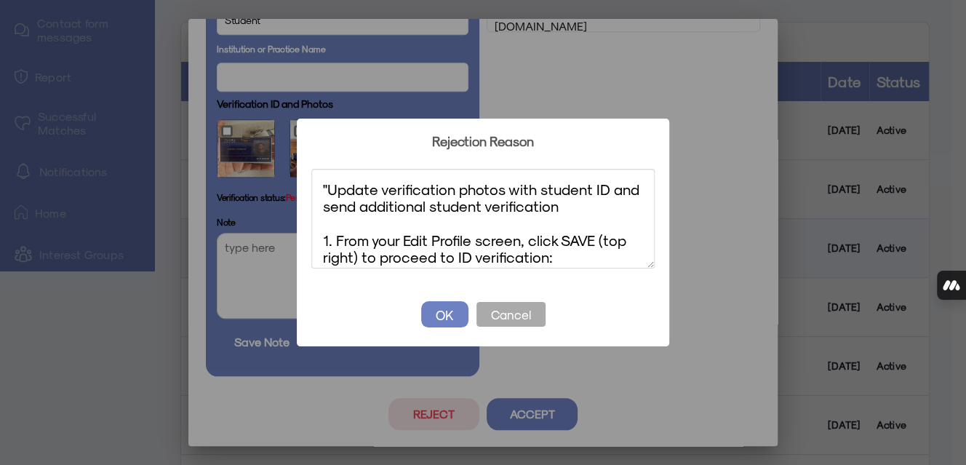
click at [359, 207] on textarea ""Update verification photos with student ID and send additional student verific…" at bounding box center [482, 219] width 343 height 100
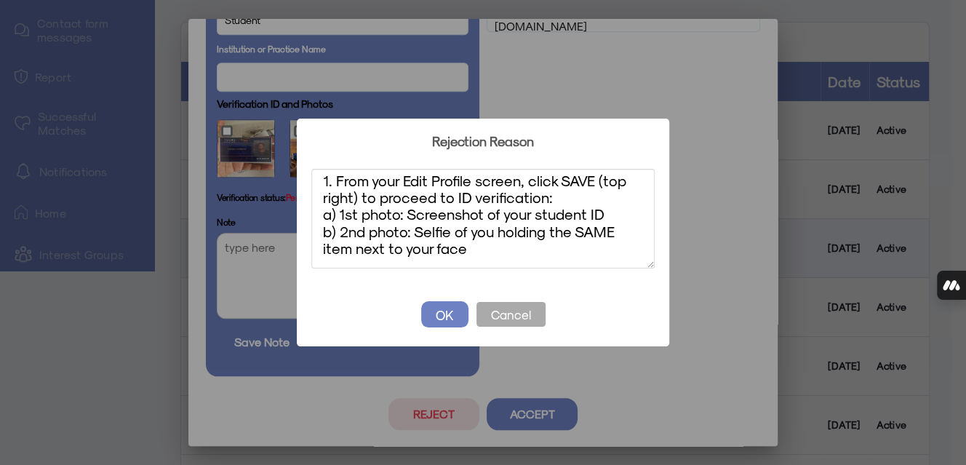
scroll to position [193, 0]
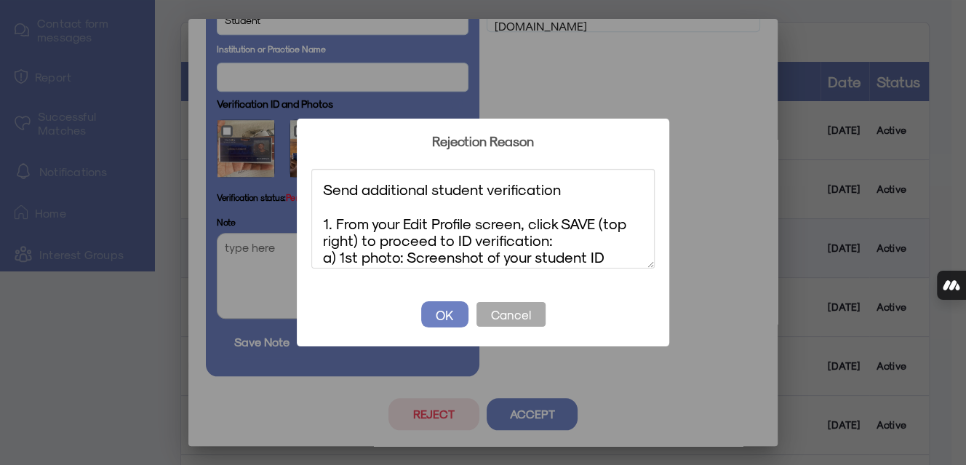
drag, startPoint x: 340, startPoint y: 233, endPoint x: 324, endPoint y: 190, distance: 46.1
click at [324, 190] on textarea "Send additional student verification 1. From your Edit Profile screen, click SA…" at bounding box center [482, 219] width 343 height 100
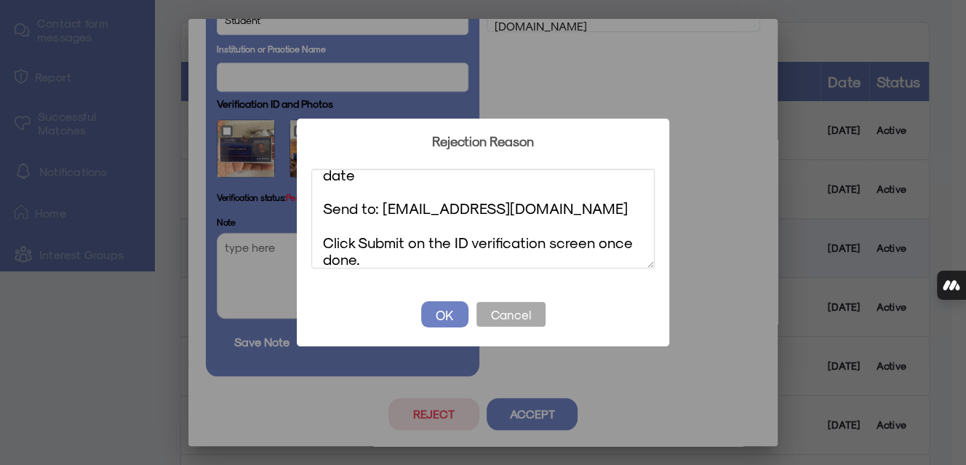
type textarea "Additional student verification needed. Please email one of the following: - En…"
click at [442, 313] on button "OK" at bounding box center [444, 314] width 47 height 26
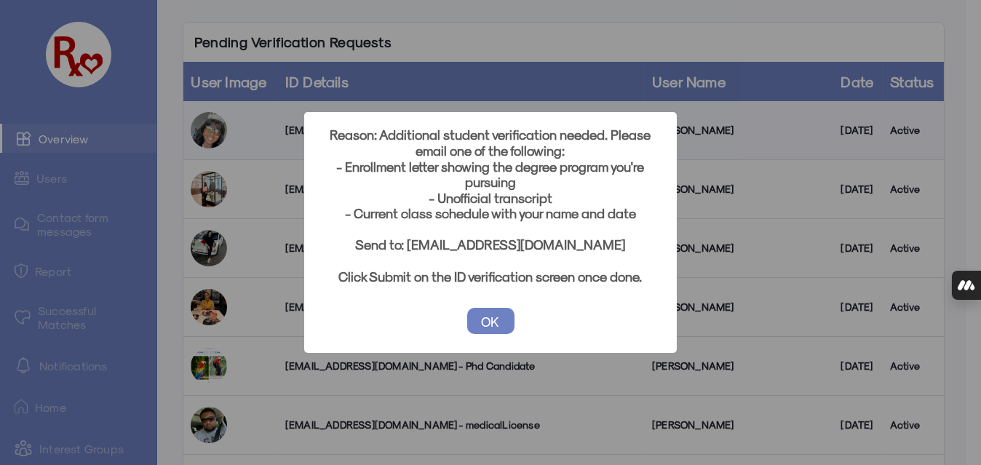
click at [489, 322] on button "OK" at bounding box center [490, 321] width 47 height 26
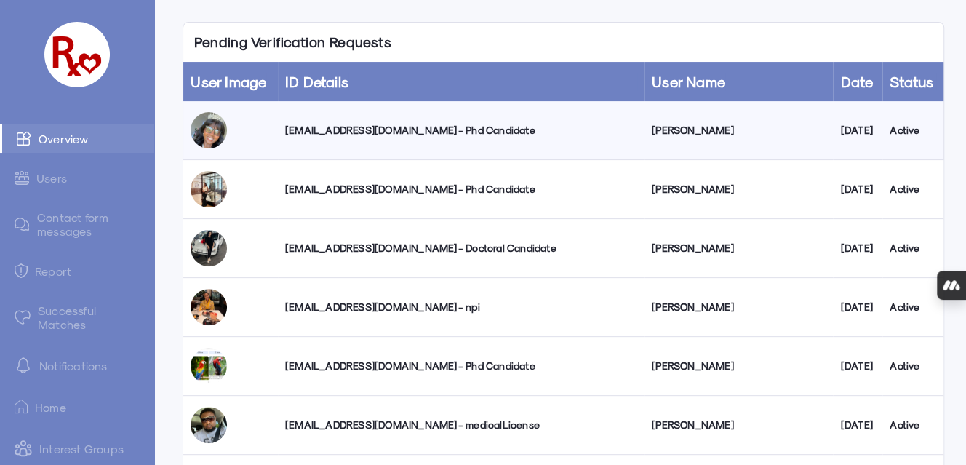
click at [364, 247] on div "[EMAIL_ADDRESS][DOMAIN_NAME] - Doctoral Candidate" at bounding box center [461, 248] width 352 height 15
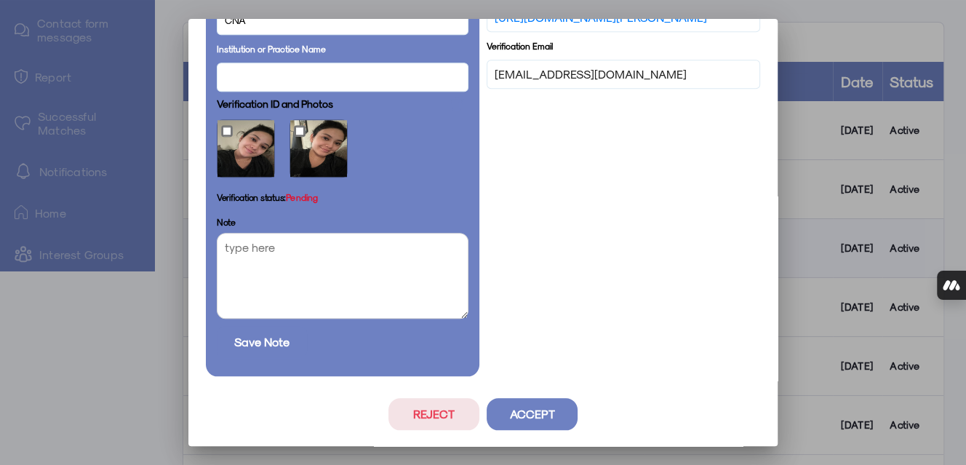
click at [413, 412] on button "Reject" at bounding box center [433, 414] width 91 height 32
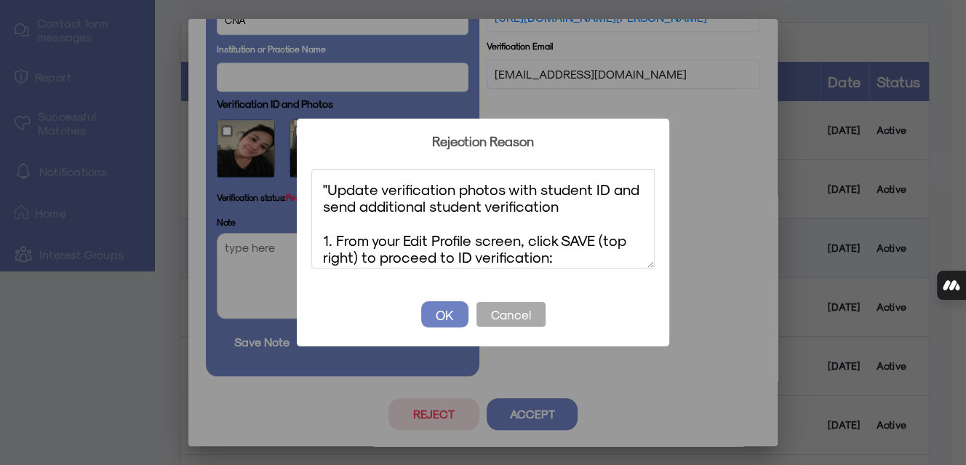
click at [327, 188] on textarea ""Update verification photos with student ID and send additional student verific…" at bounding box center [482, 219] width 343 height 100
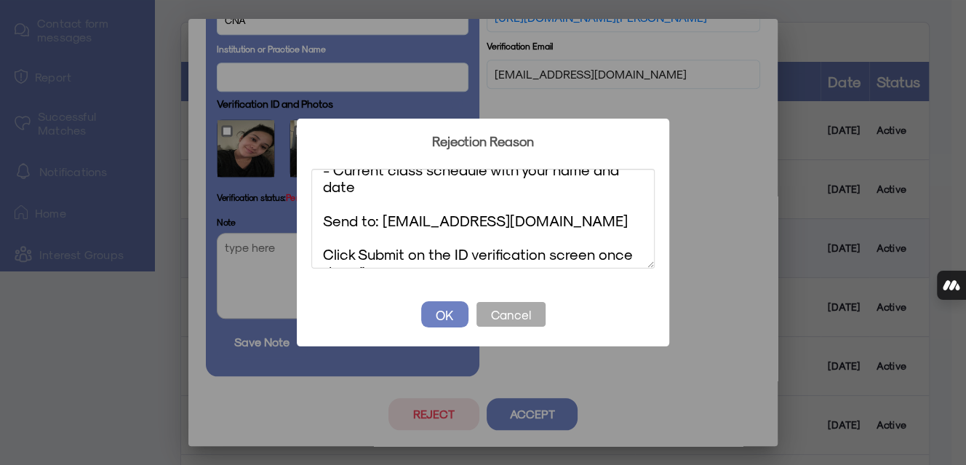
scroll to position [279, 0]
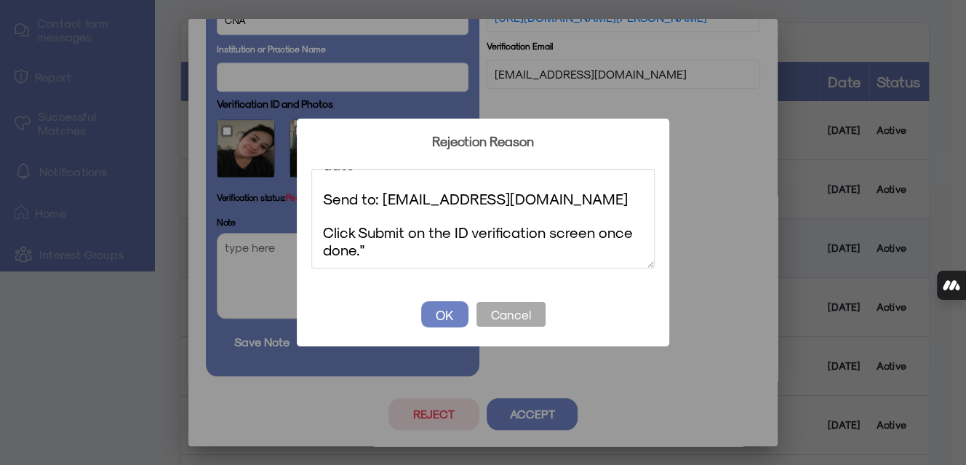
click at [364, 250] on textarea "Update verification photos with student ID and send additional student verifica…" at bounding box center [482, 219] width 343 height 100
type textarea "Update verification photos with student ID and send additional student verifica…"
click at [439, 313] on button "OK" at bounding box center [444, 314] width 47 height 26
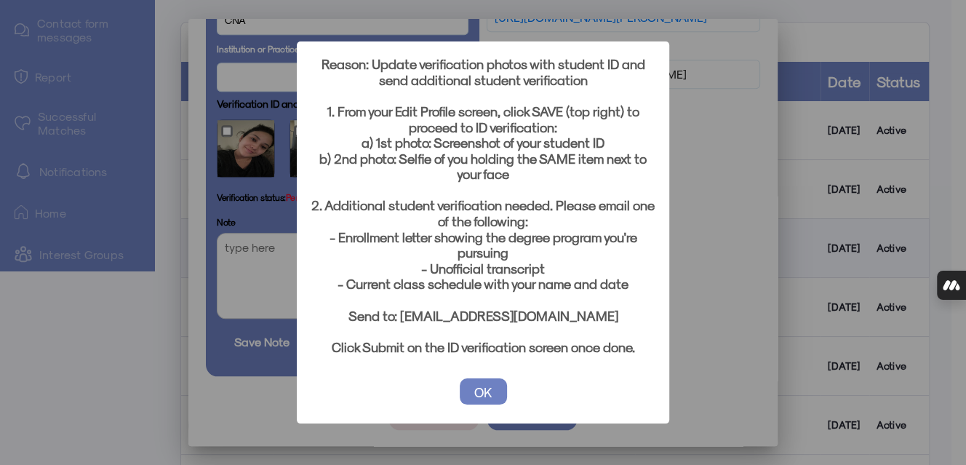
scroll to position [193, 0]
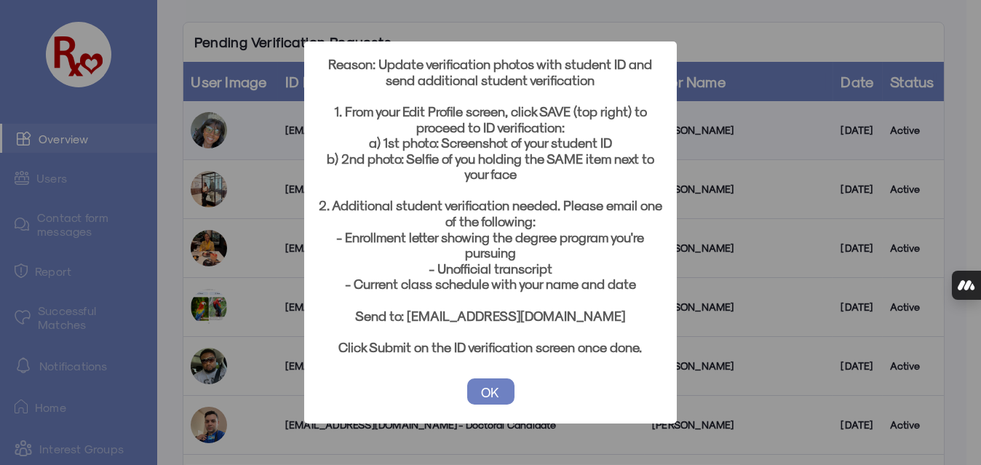
click at [479, 392] on button "OK" at bounding box center [490, 391] width 47 height 26
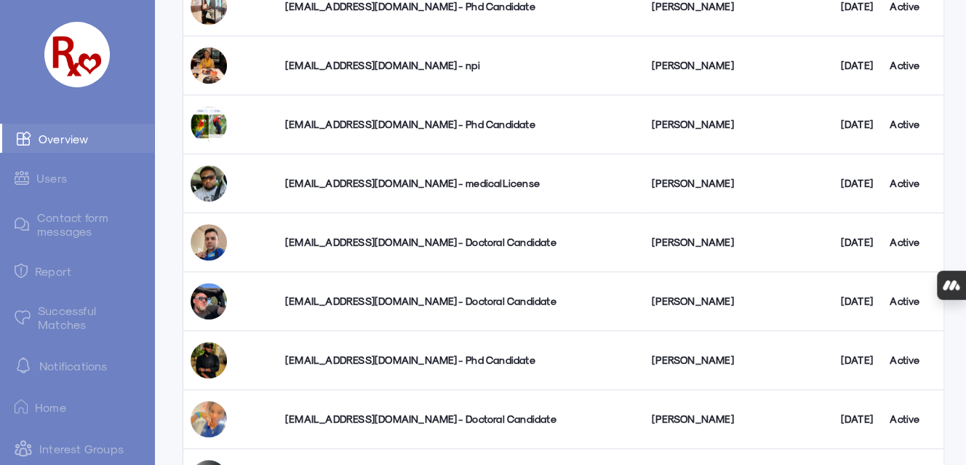
scroll to position [388, 0]
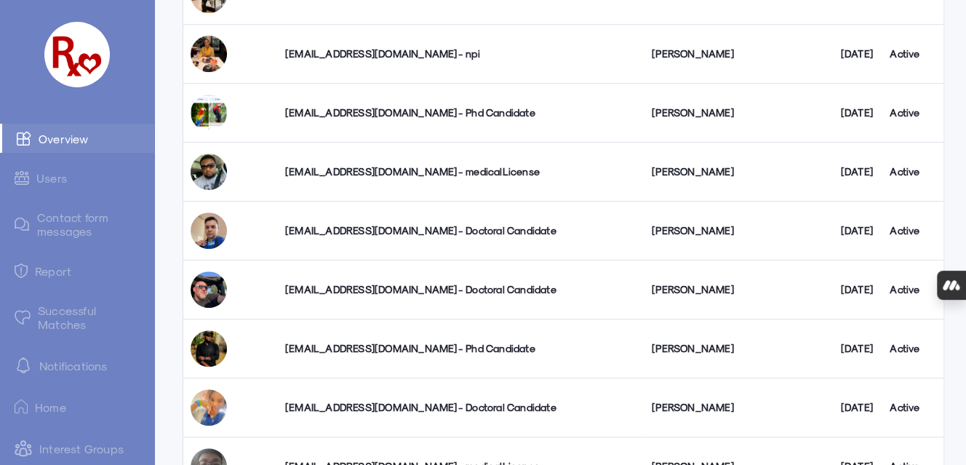
click at [371, 167] on div "[EMAIL_ADDRESS][DOMAIN_NAME] - medicalLicense" at bounding box center [461, 171] width 352 height 15
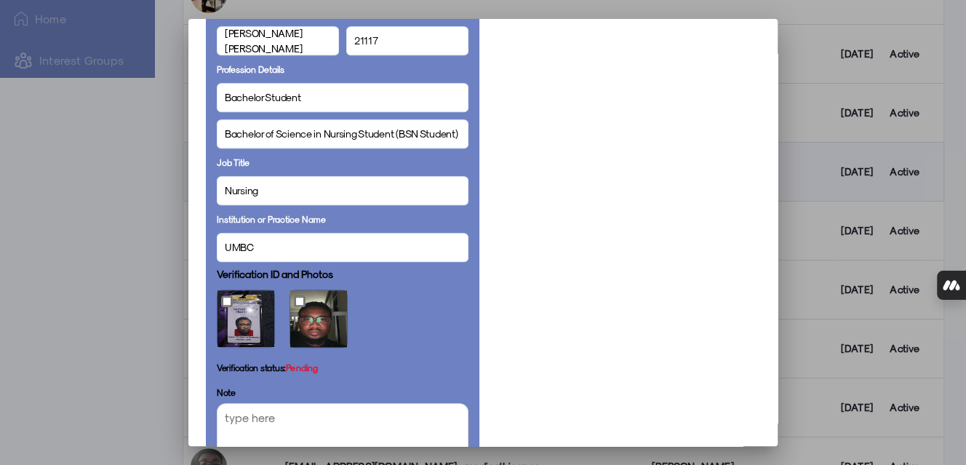
scroll to position [875, 0]
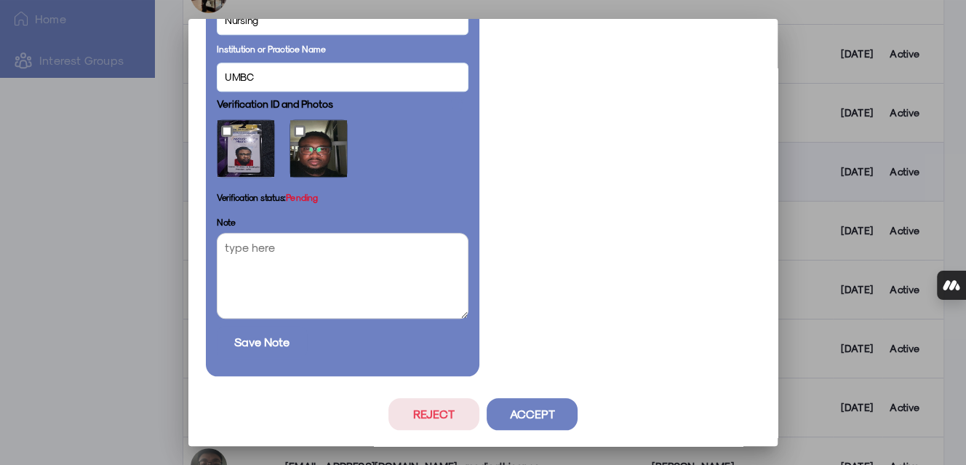
click at [417, 412] on button "Reject" at bounding box center [433, 414] width 91 height 32
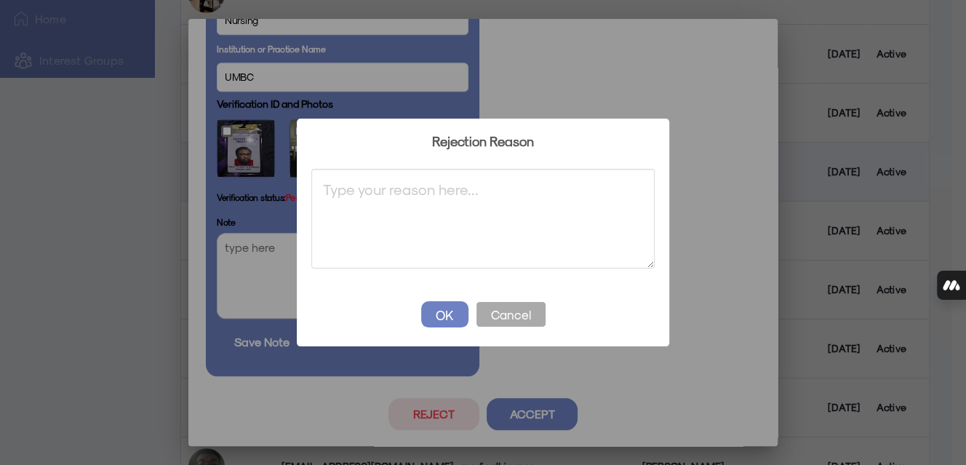
drag, startPoint x: 400, startPoint y: 181, endPoint x: 394, endPoint y: 186, distance: 8.3
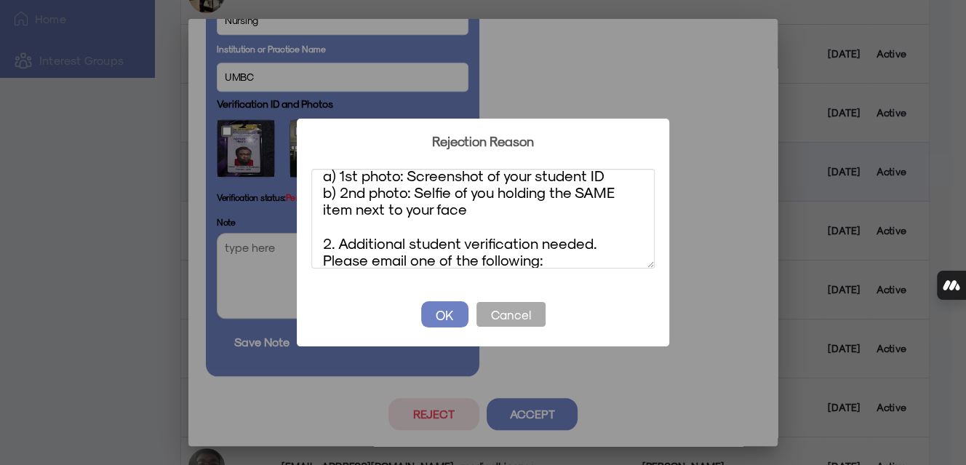
scroll to position [0, 0]
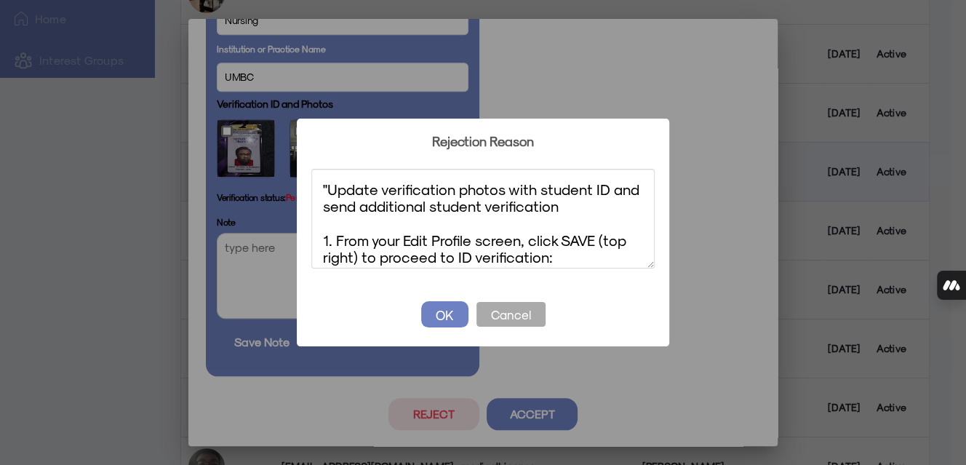
click at [327, 186] on textarea ""Update verification photos with student ID and send additional student verific…" at bounding box center [482, 219] width 343 height 100
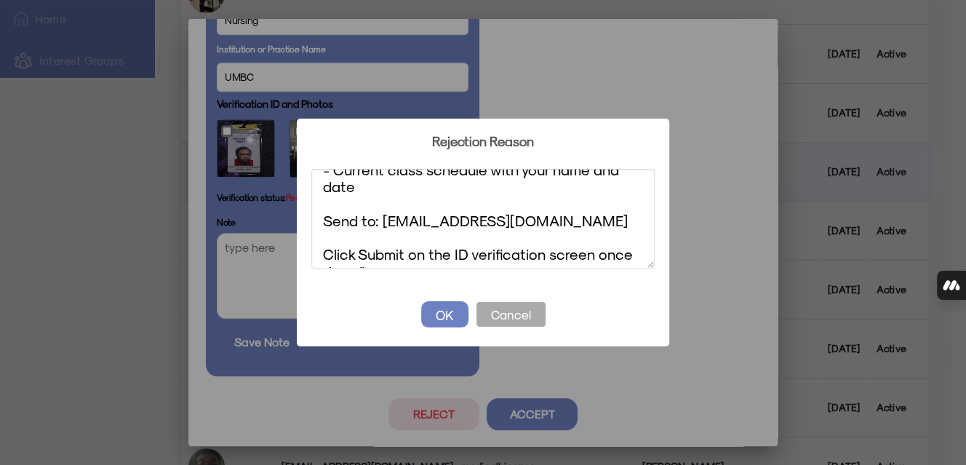
scroll to position [279, 0]
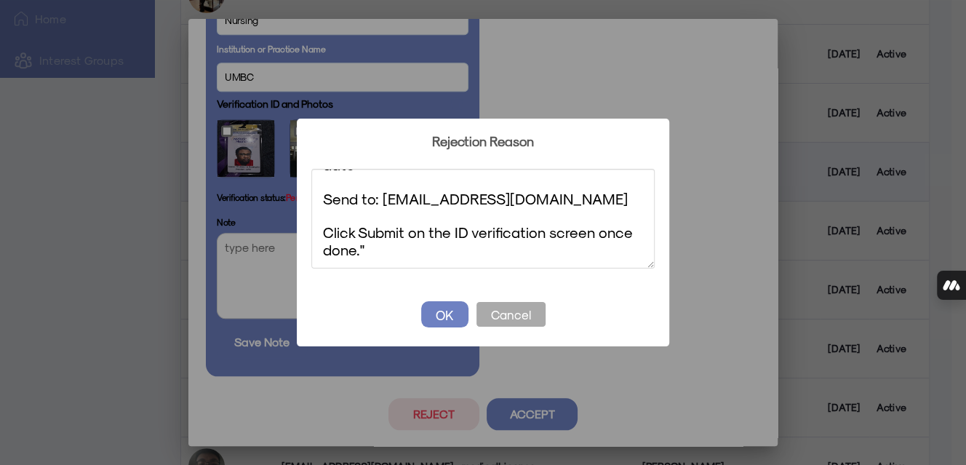
click at [371, 248] on textarea "Update verification photos with student ID and send additional student verifica…" at bounding box center [482, 219] width 343 height 100
type textarea "Update verification photos with student ID and send additional student verifica…"
click at [450, 316] on button "OK" at bounding box center [444, 314] width 47 height 26
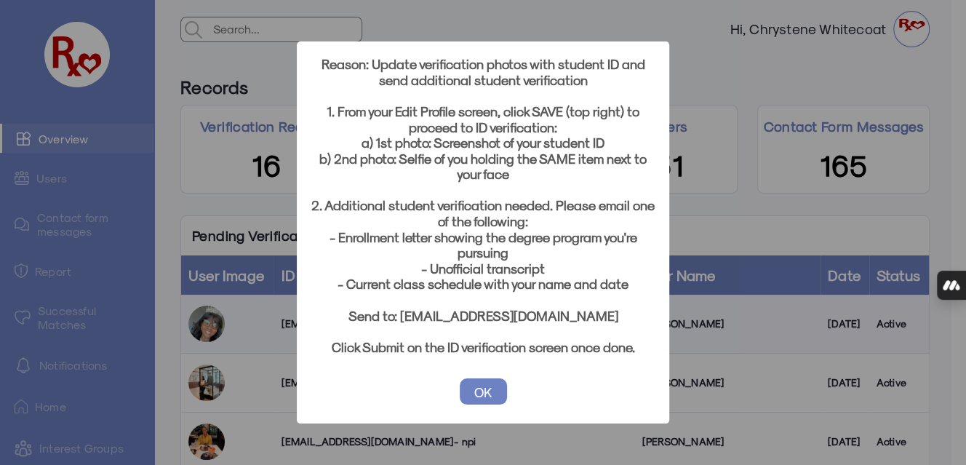
scroll to position [388, 0]
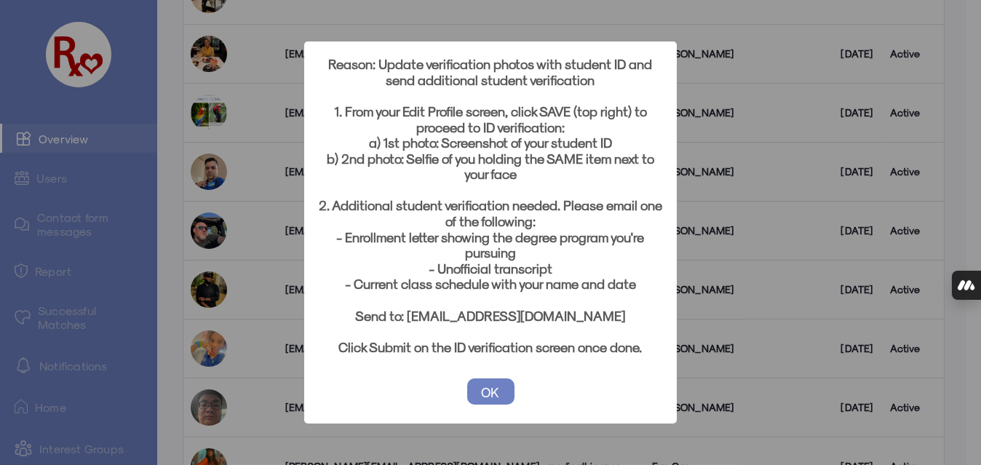
click at [491, 399] on button "OK" at bounding box center [490, 391] width 47 height 26
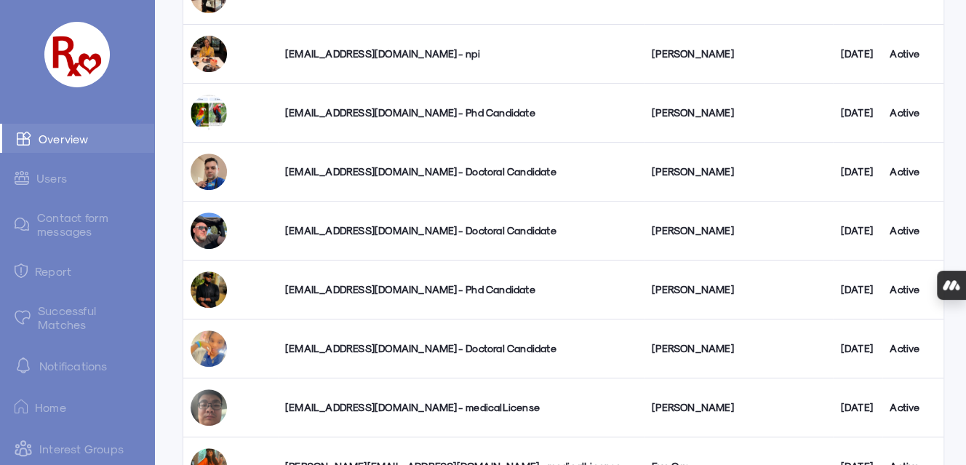
click at [372, 116] on div "[EMAIL_ADDRESS][DOMAIN_NAME] - Phd Candidate" at bounding box center [461, 112] width 352 height 15
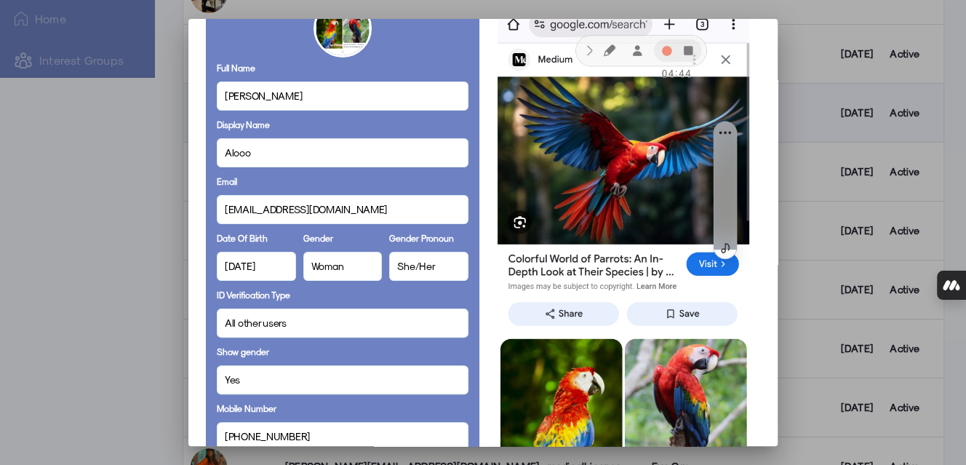
scroll to position [0, 0]
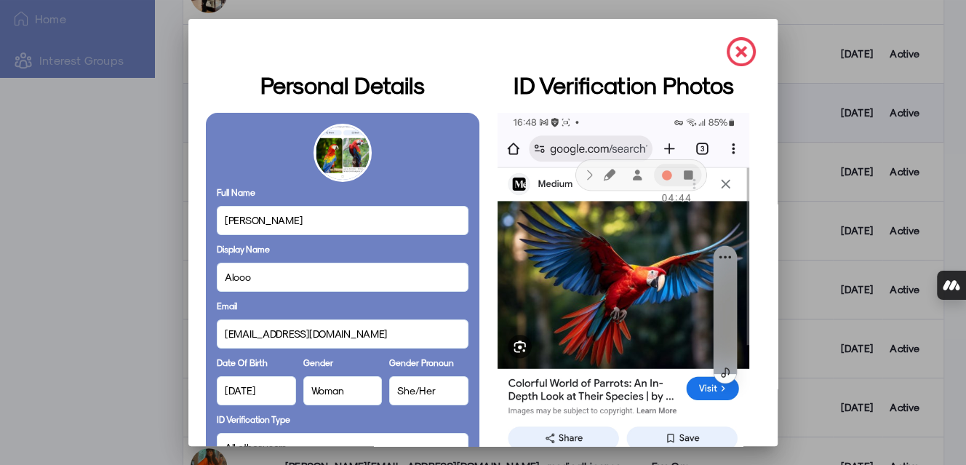
click at [727, 46] on img at bounding box center [741, 51] width 29 height 29
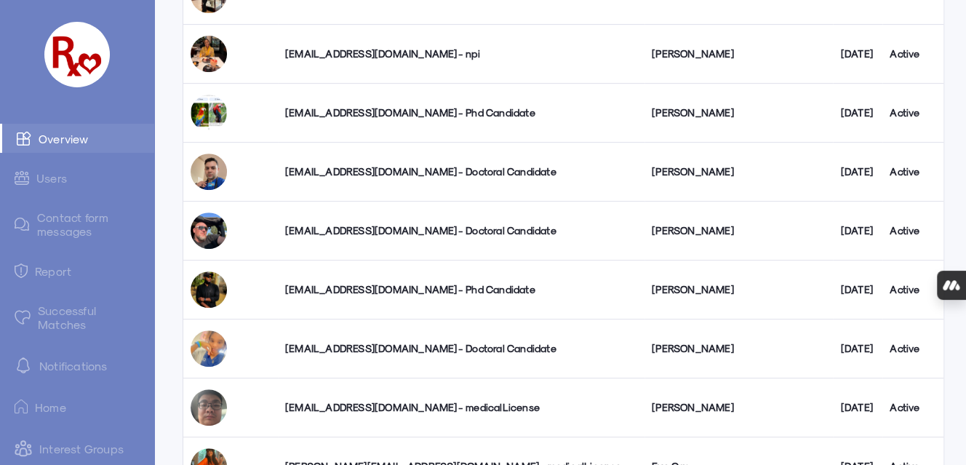
click at [404, 167] on div "[EMAIL_ADDRESS][DOMAIN_NAME] - Doctoral Candidate" at bounding box center [461, 171] width 352 height 15
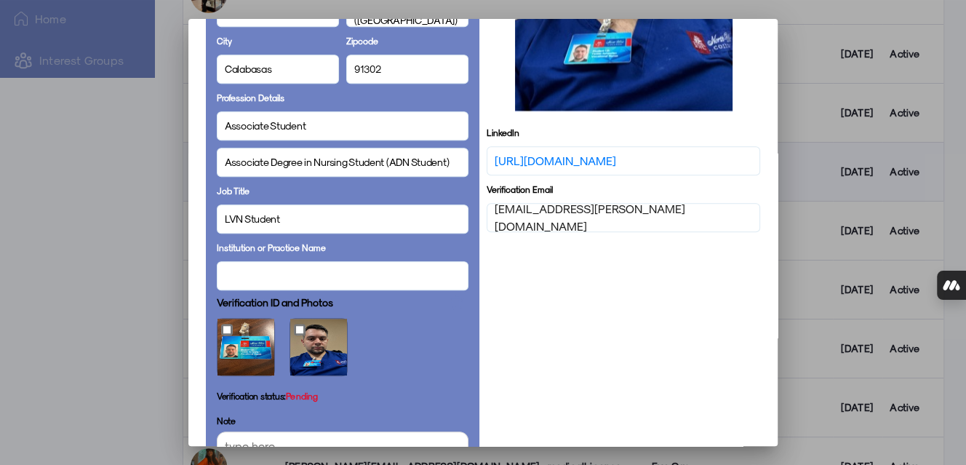
scroll to position [804, 0]
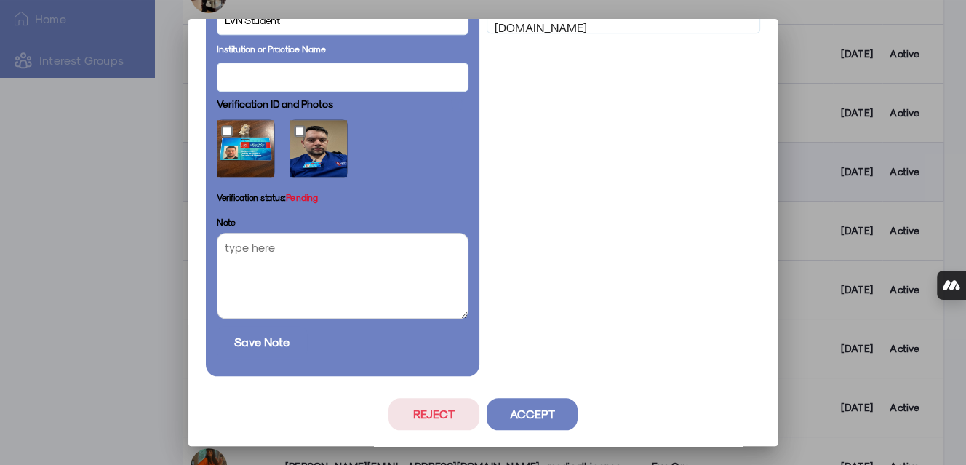
click at [412, 404] on button "Reject" at bounding box center [433, 414] width 91 height 32
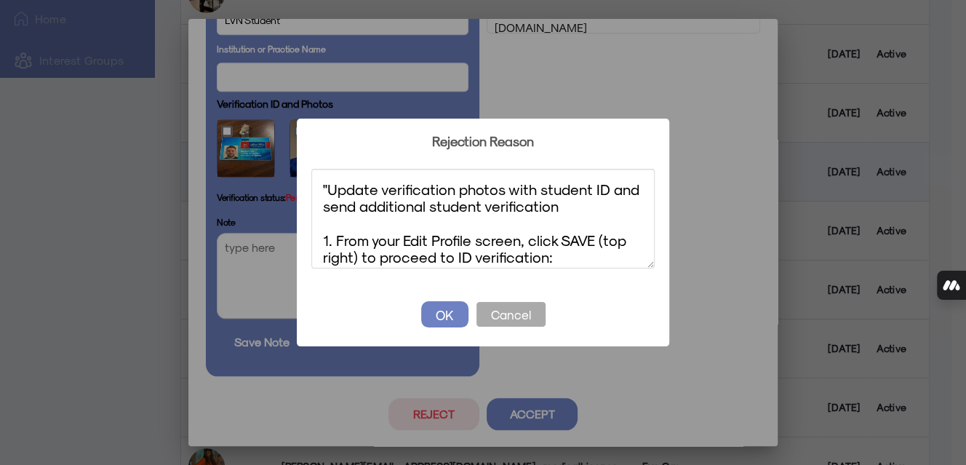
scroll to position [0, 0]
drag, startPoint x: 338, startPoint y: 219, endPoint x: 287, endPoint y: 131, distance: 102.1
click at [287, 131] on div "? ! i Rejection Reason × "Update verification photos with student ID and send a…" at bounding box center [483, 232] width 966 height 465
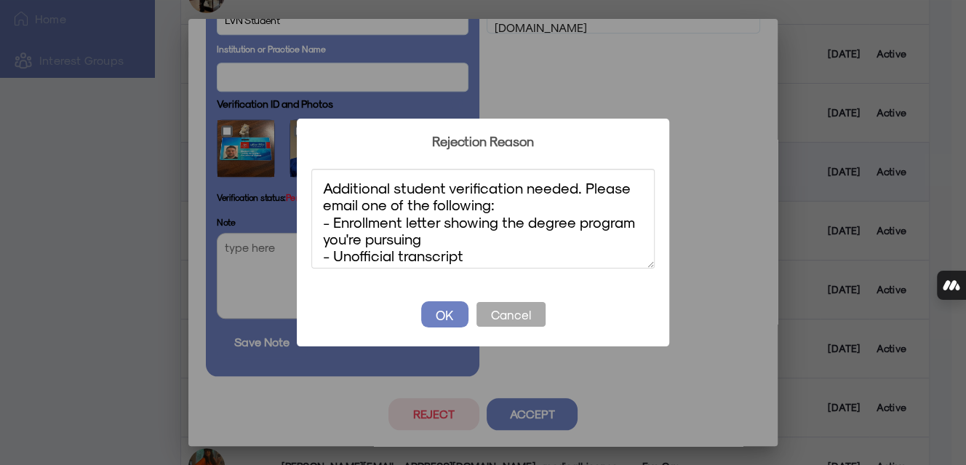
scroll to position [1, 0]
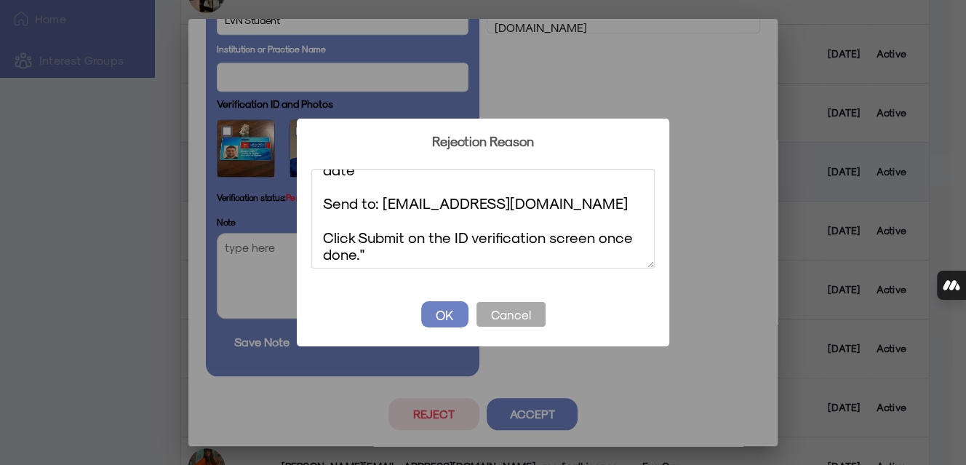
click at [368, 250] on textarea "Additional student verification needed. Please email one of the following: - En…" at bounding box center [482, 219] width 343 height 100
type textarea "Additional student verification needed. Please email one of the following: - En…"
click at [442, 311] on button "OK" at bounding box center [444, 314] width 47 height 26
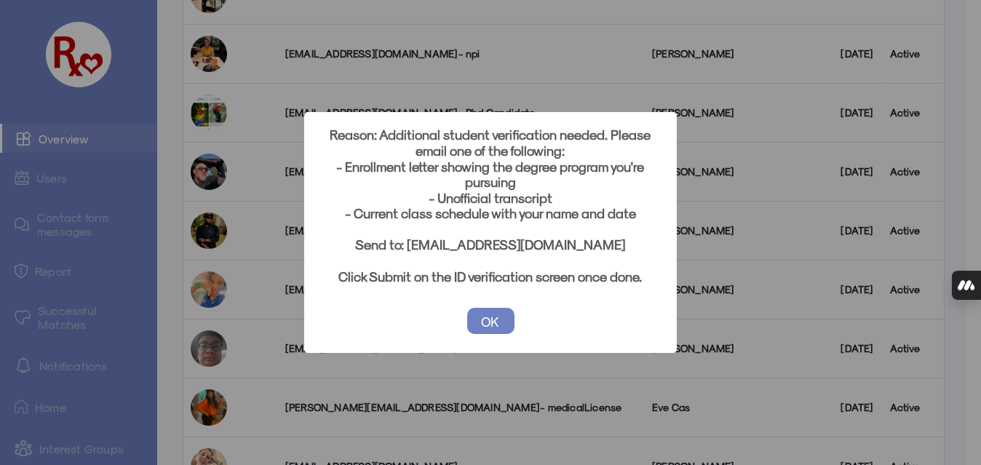
click at [481, 319] on button "OK" at bounding box center [490, 321] width 47 height 26
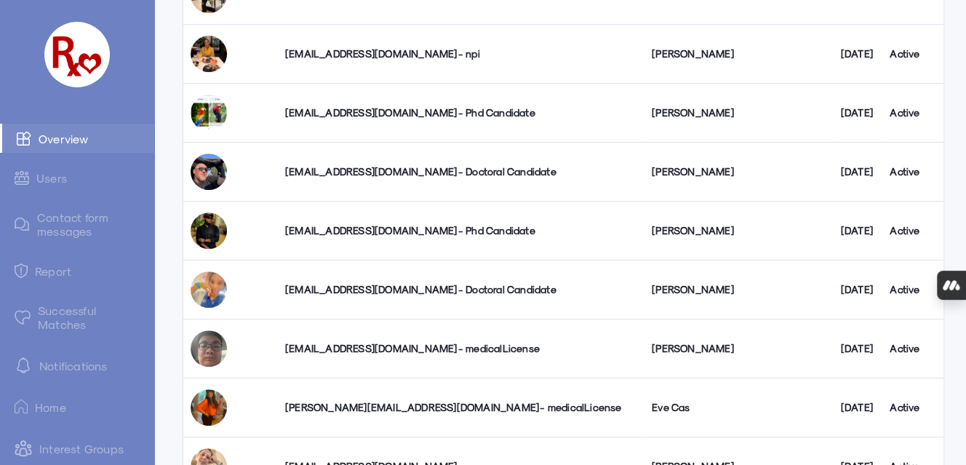
click at [412, 171] on div "[EMAIL_ADDRESS][DOMAIN_NAME] - Doctoral Candidate" at bounding box center [461, 171] width 352 height 15
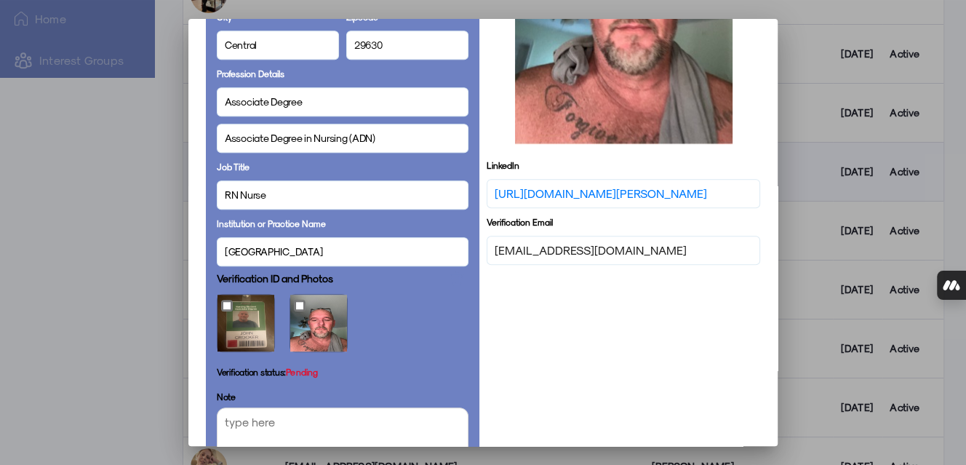
scroll to position [747, 0]
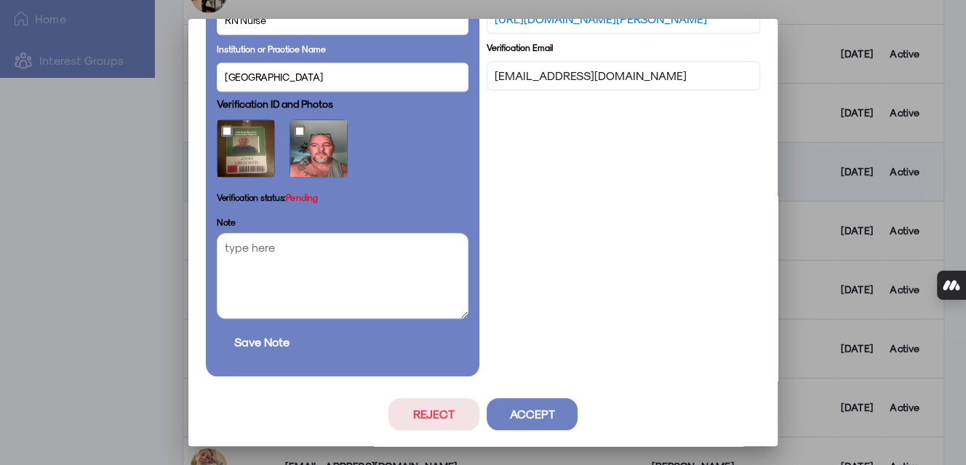
click at [407, 411] on button "Reject" at bounding box center [433, 414] width 91 height 32
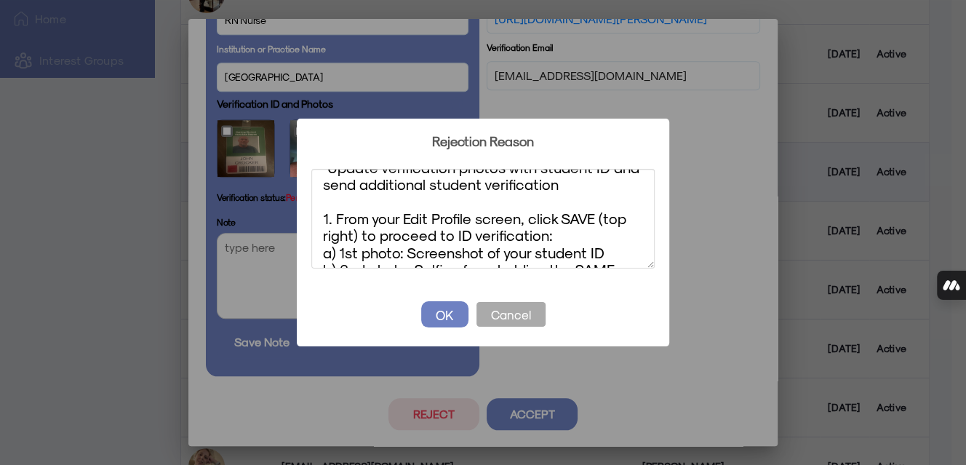
scroll to position [0, 0]
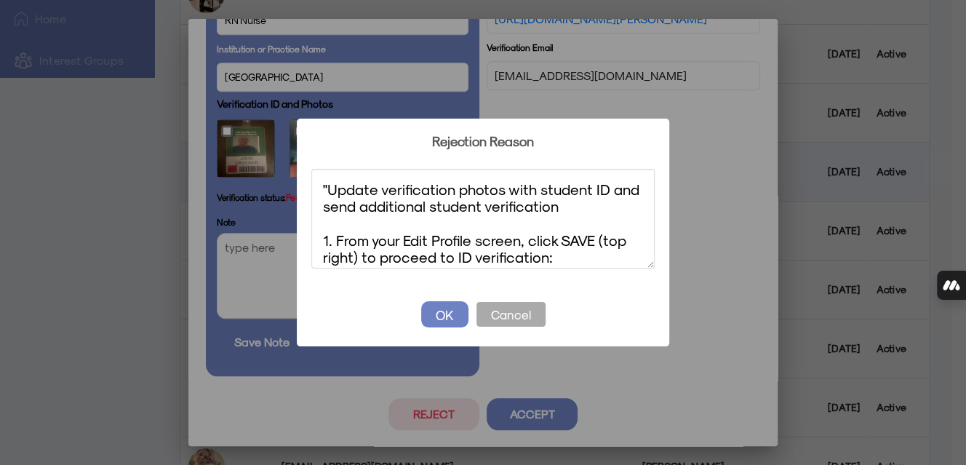
click at [329, 188] on textarea ""Update verification photos with student ID and send additional student verific…" at bounding box center [482, 219] width 343 height 100
click at [375, 190] on textarea "Update verification photos with student ID and send additional student verifica…" at bounding box center [482, 219] width 343 height 100
click at [533, 191] on textarea "Update selfie verification photos with student ID and send additional student v…" at bounding box center [482, 219] width 343 height 100
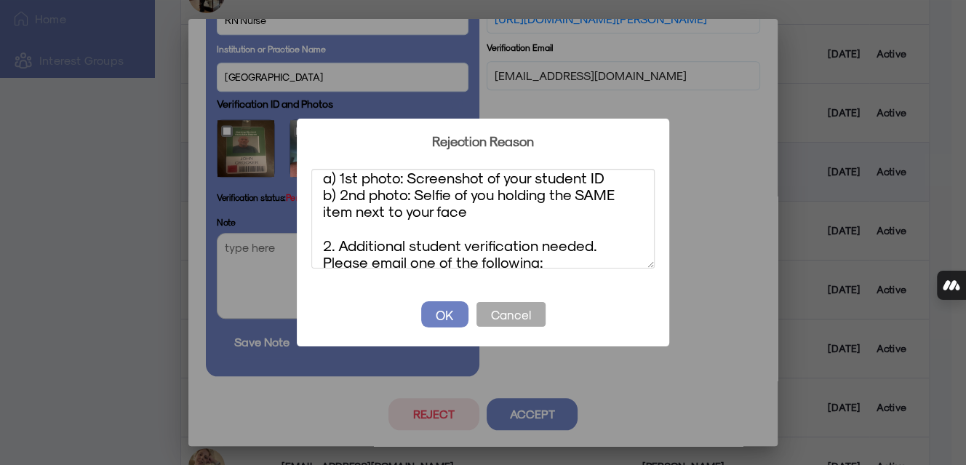
drag, startPoint x: 339, startPoint y: 191, endPoint x: 320, endPoint y: 180, distance: 21.8
click at [320, 180] on textarea "Update selfie verification photo with student ID and send additional student ve…" at bounding box center [482, 219] width 343 height 100
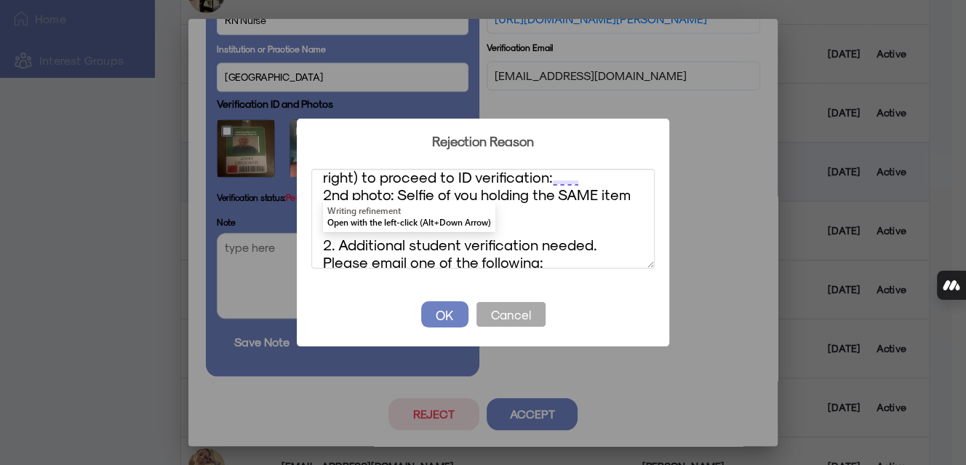
scroll to position [50, 0]
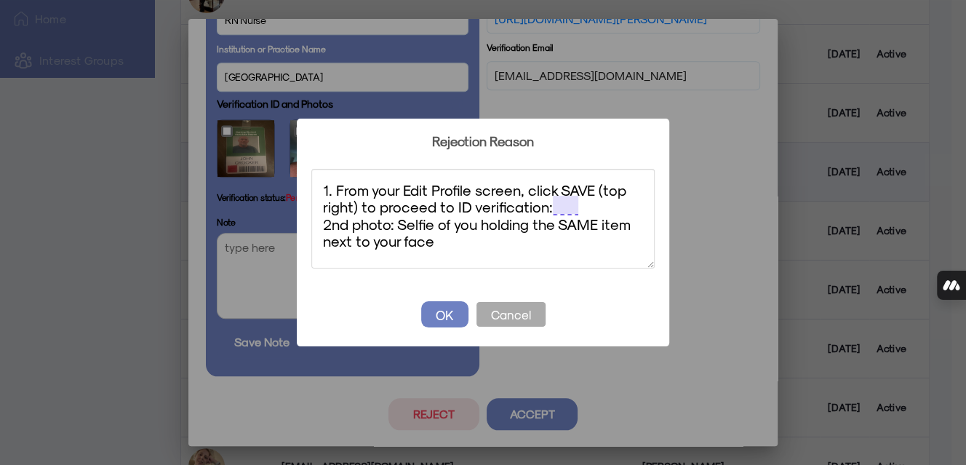
click at [421, 226] on textarea "Update selfie verification photo with student ID and send additional student ve…" at bounding box center [482, 219] width 343 height 100
drag, startPoint x: 396, startPoint y: 220, endPoint x: 314, endPoint y: 231, distance: 83.6
click at [314, 231] on textarea "Update selfie verification photo with student ID and send additional student ve…" at bounding box center [482, 219] width 343 height 100
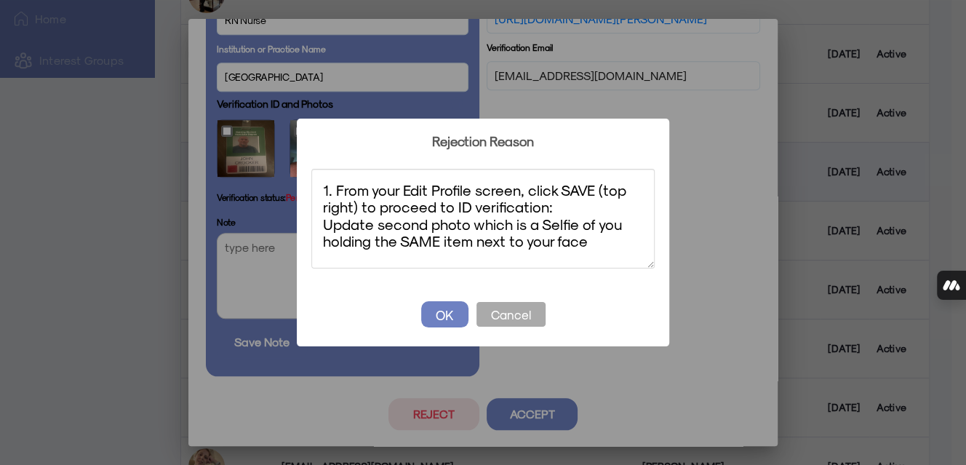
click at [468, 244] on textarea "Update selfie verification photo with student ID and send additional student ve…" at bounding box center [482, 219] width 343 height 100
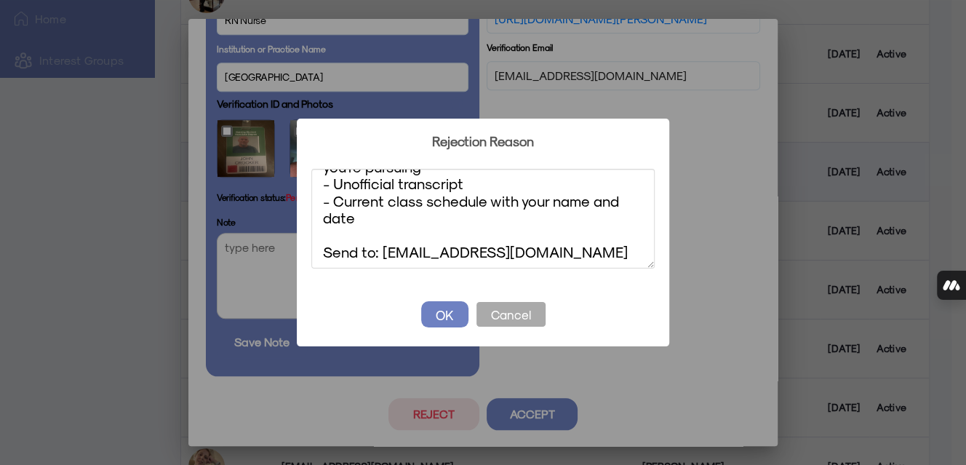
scroll to position [261, 0]
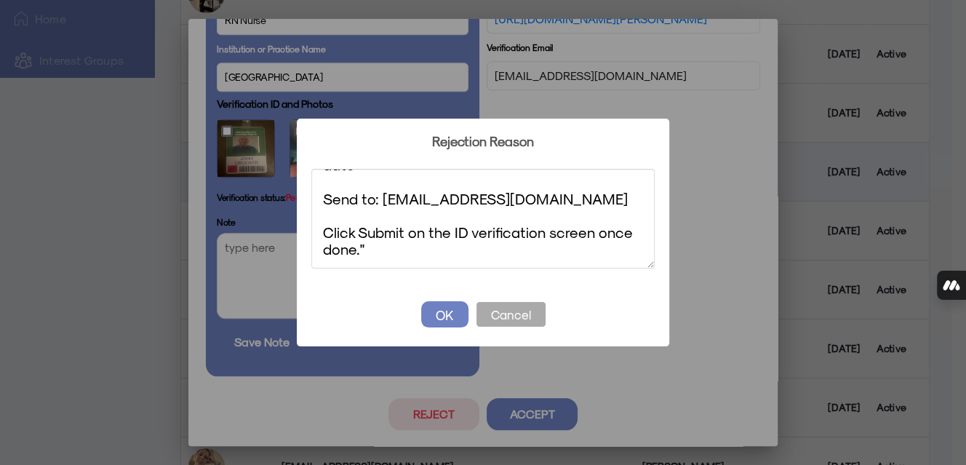
click at [366, 250] on textarea "Update selfie verification photo with student ID and send additional student ve…" at bounding box center [482, 219] width 343 height 100
type textarea "Update selfie verification photo with student ID and send additional student ve…"
click at [447, 311] on button "OK" at bounding box center [444, 314] width 47 height 26
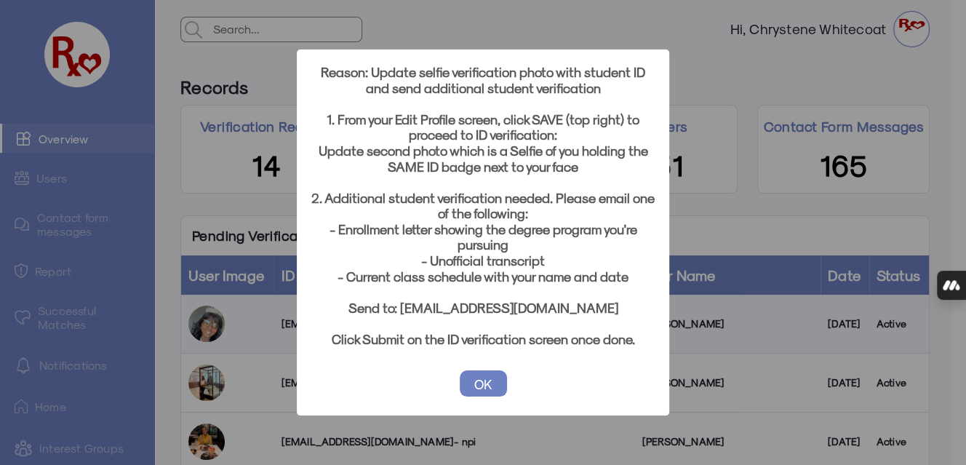
scroll to position [388, 0]
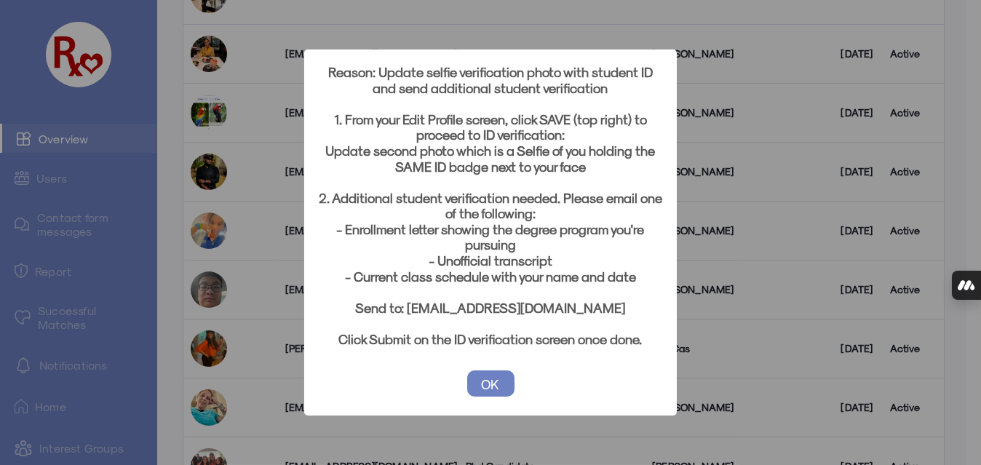
click at [482, 378] on button "OK" at bounding box center [490, 383] width 47 height 26
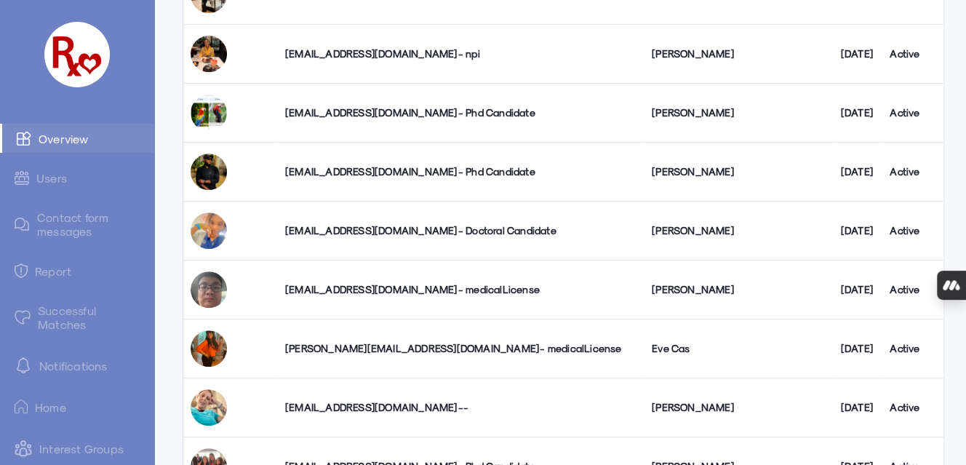
click at [352, 165] on div "[EMAIL_ADDRESS][DOMAIN_NAME] - Phd Candidate" at bounding box center [461, 171] width 352 height 15
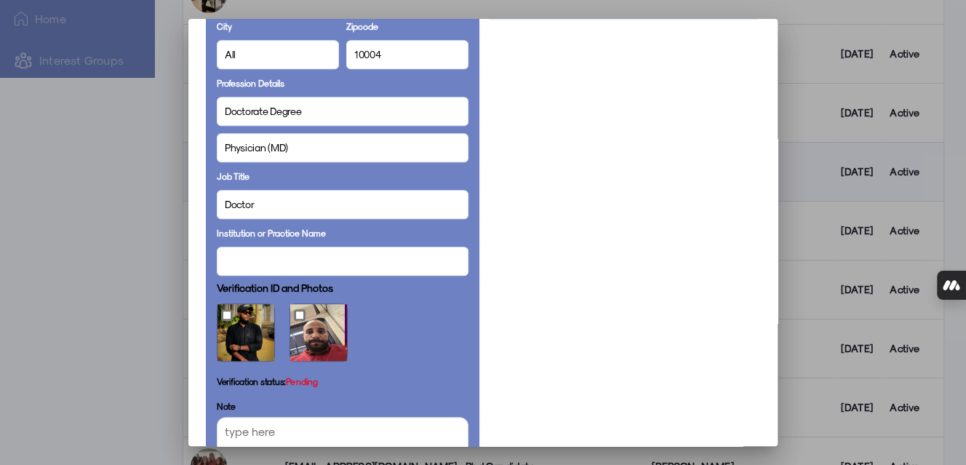
scroll to position [775, 0]
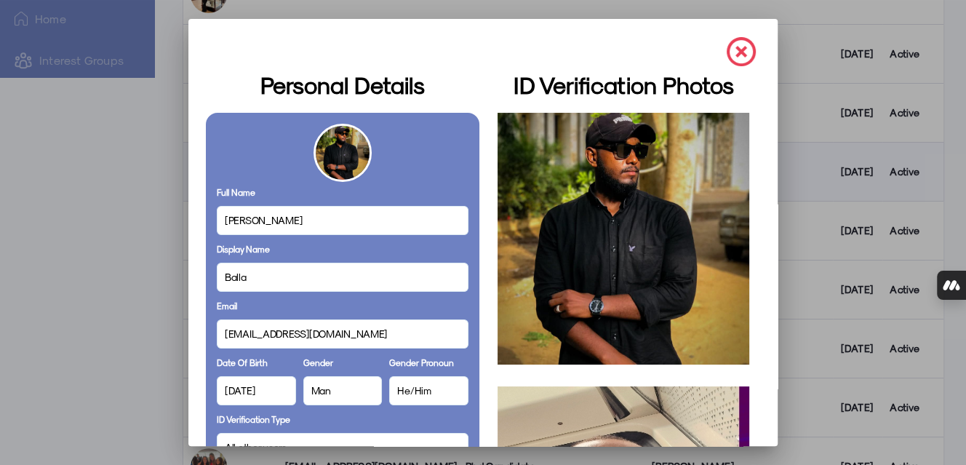
click at [727, 53] on img at bounding box center [741, 51] width 29 height 29
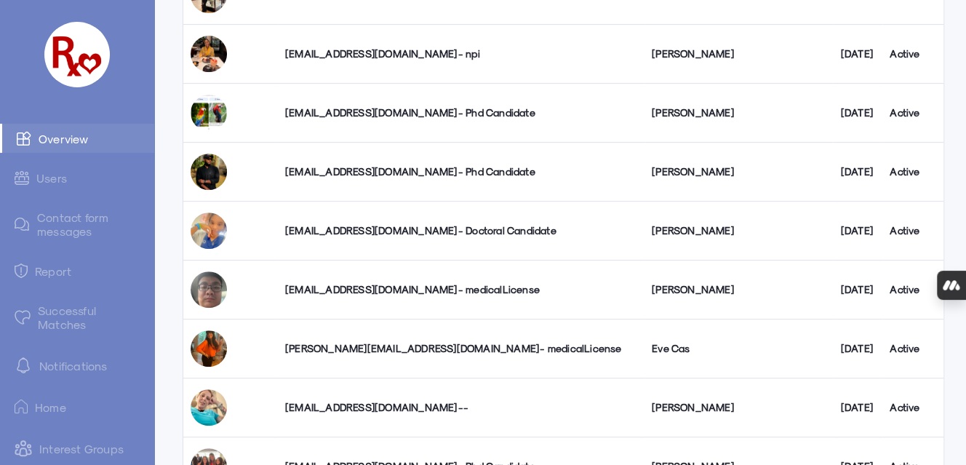
click at [408, 228] on div "[EMAIL_ADDRESS][DOMAIN_NAME] - Doctoral Candidate" at bounding box center [461, 230] width 352 height 15
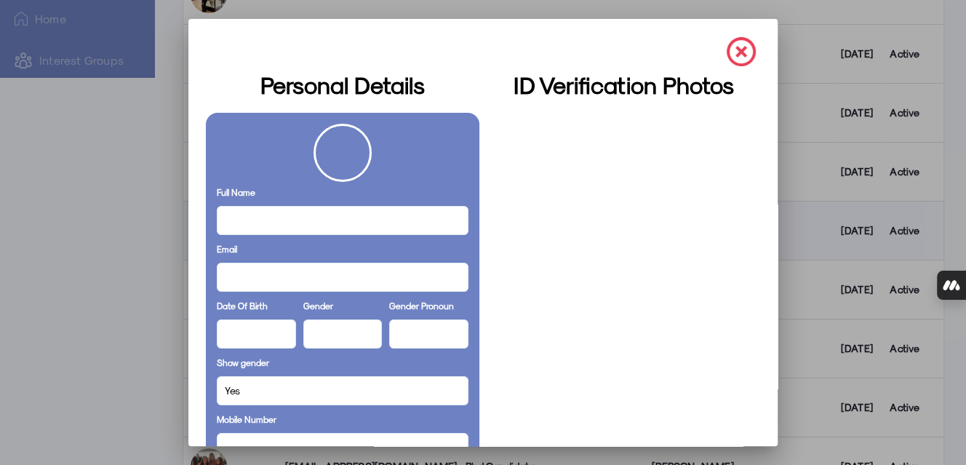
scroll to position [0, 0]
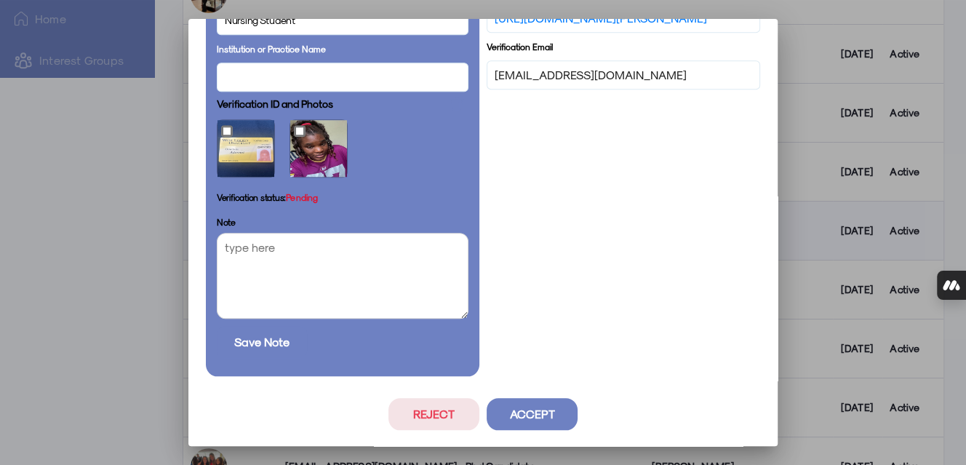
click at [394, 412] on button "Reject" at bounding box center [433, 414] width 91 height 32
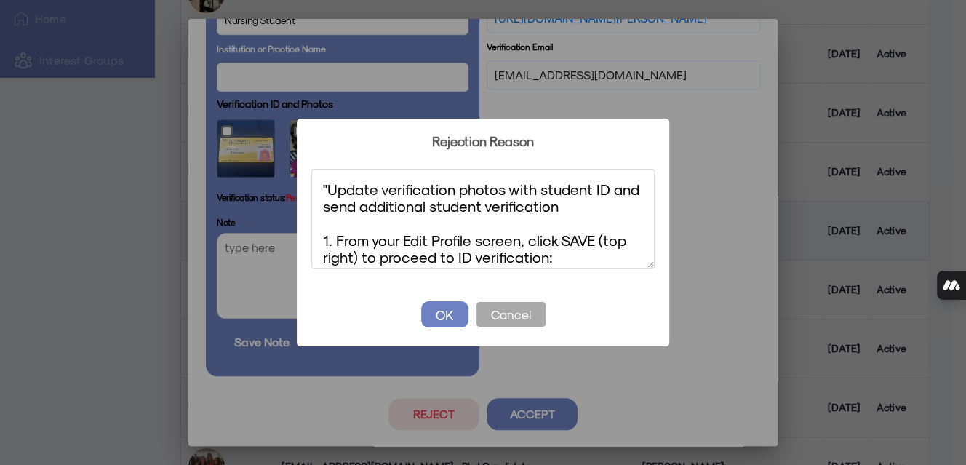
click at [325, 186] on textarea ""Update verification photos with student ID and send additional student verific…" at bounding box center [482, 219] width 343 height 100
click at [378, 190] on textarea "Update verification photos with student ID and send additional student verifica…" at bounding box center [482, 219] width 343 height 100
click at [531, 188] on textarea "Update selfie verification photos with student ID and send additional student v…" at bounding box center [482, 219] width 343 height 100
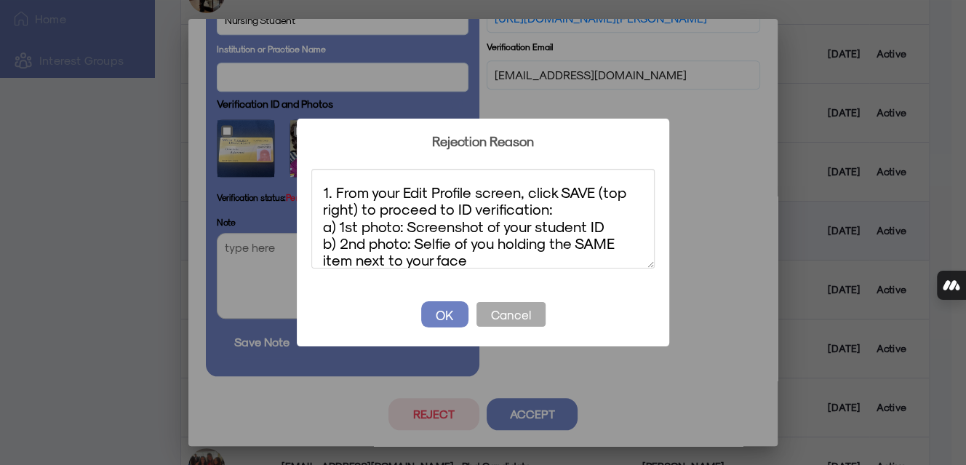
scroll to position [66, 0]
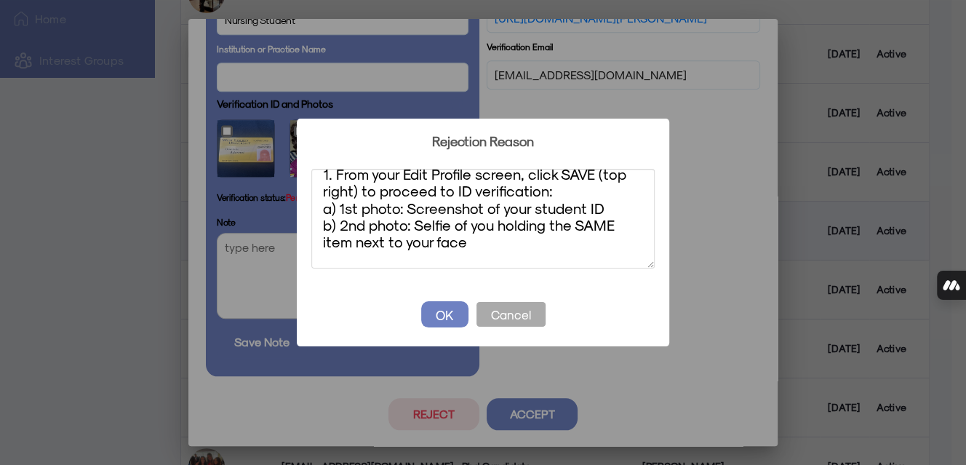
drag, startPoint x: 413, startPoint y: 225, endPoint x: 325, endPoint y: 207, distance: 89.7
click at [325, 207] on textarea "Update selfie verification photo with student ID and send additional student ve…" at bounding box center [482, 219] width 343 height 100
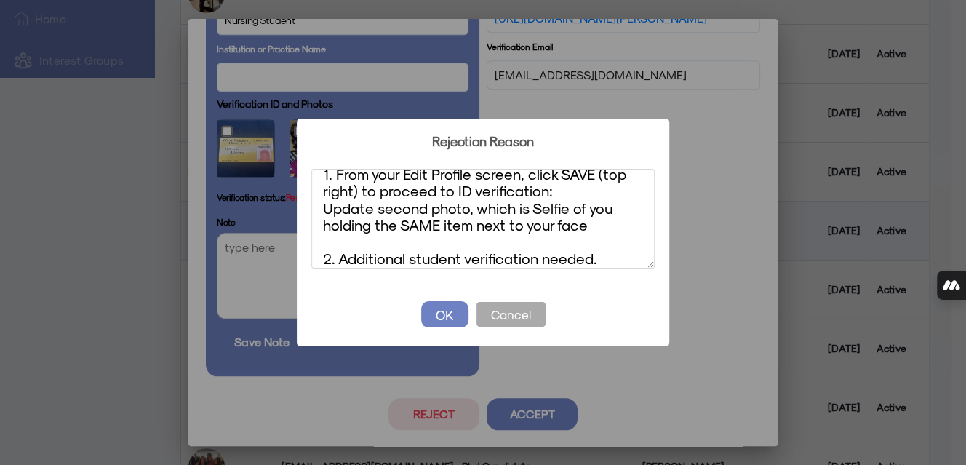
click at [472, 226] on textarea "Update selfie verification photo with student ID and send additional student ve…" at bounding box center [482, 219] width 343 height 100
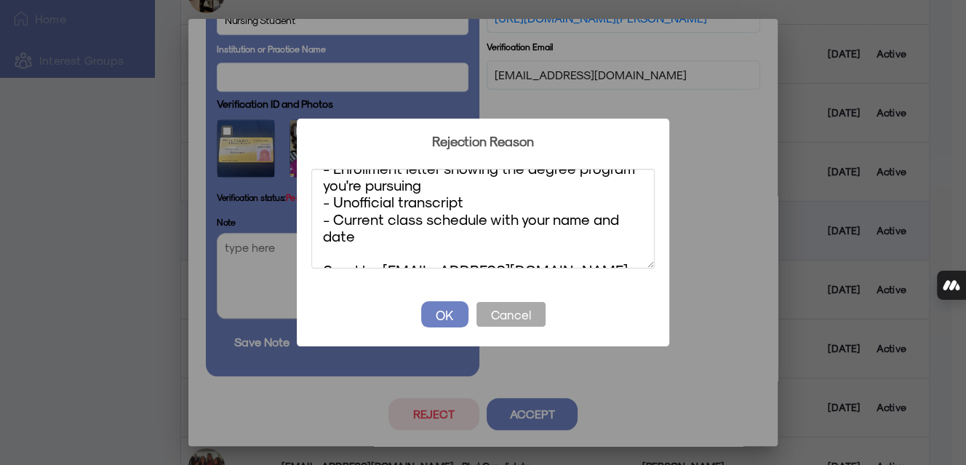
scroll to position [261, 0]
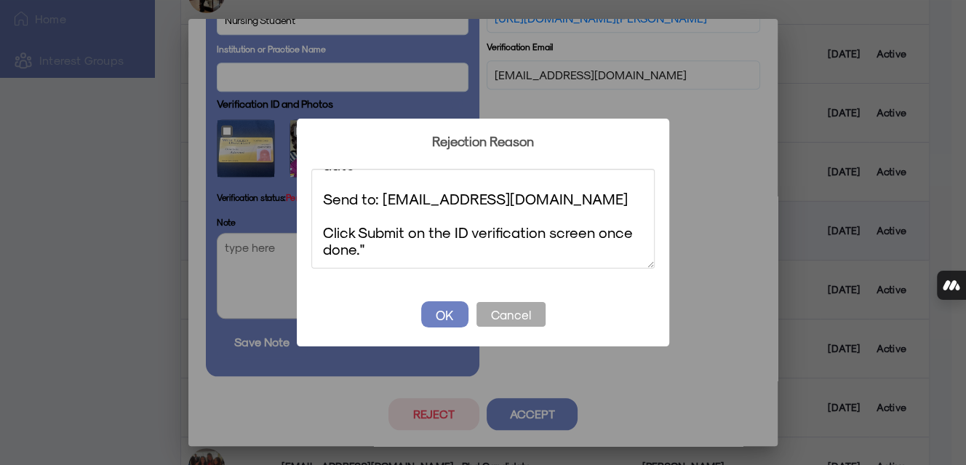
click at [367, 247] on textarea "Update selfie verification photo with student ID and send additional student ve…" at bounding box center [482, 219] width 343 height 100
type textarea "Update selfie verification photo with student ID and send additional student ve…"
click at [448, 317] on button "OK" at bounding box center [444, 314] width 47 height 26
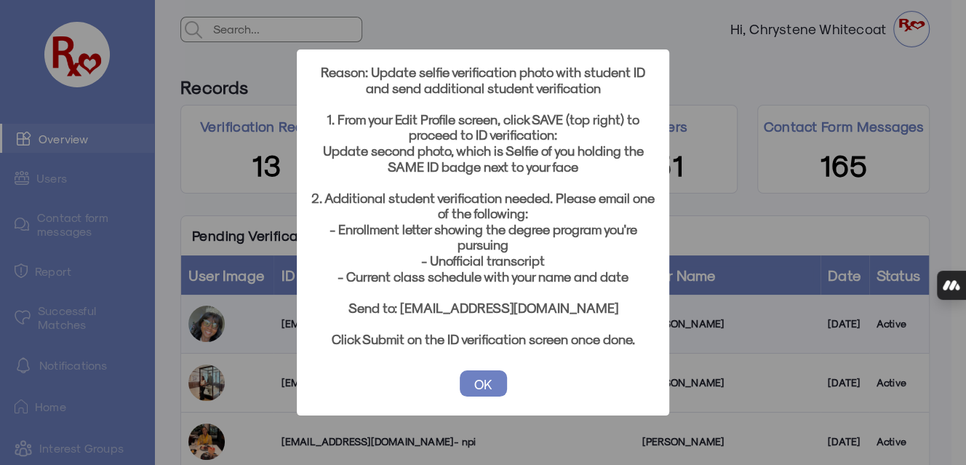
scroll to position [388, 0]
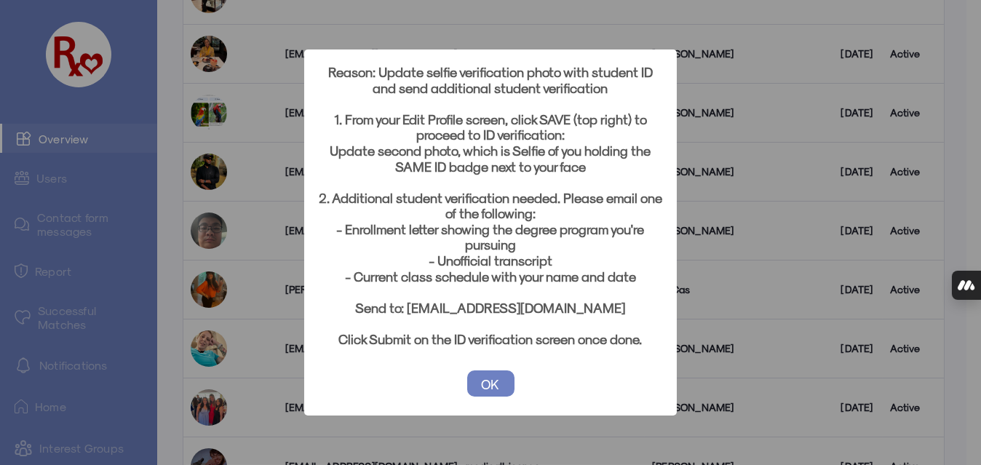
click at [487, 389] on button "OK" at bounding box center [490, 383] width 47 height 26
